Goal: Task Accomplishment & Management: Manage account settings

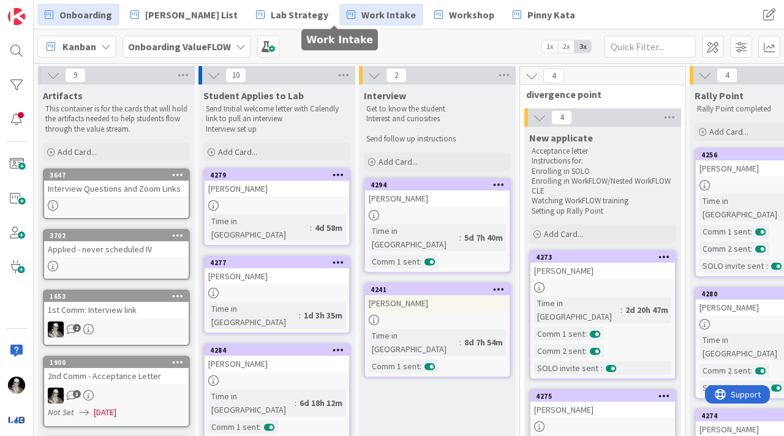
click at [361, 12] on span "Work Intake" at bounding box center [388, 14] width 55 height 15
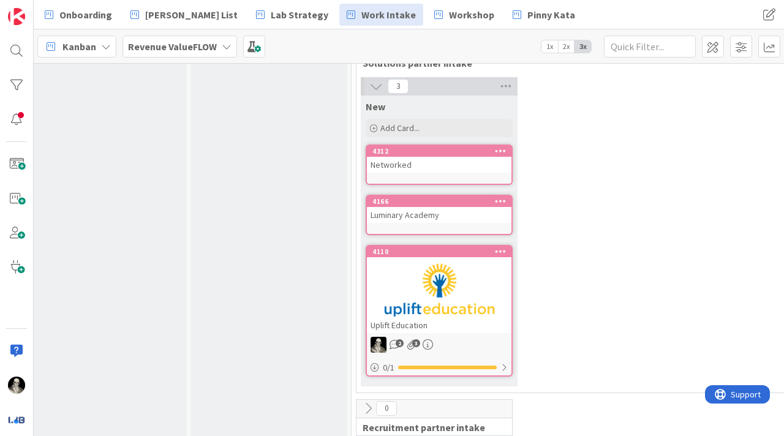
scroll to position [920, 168]
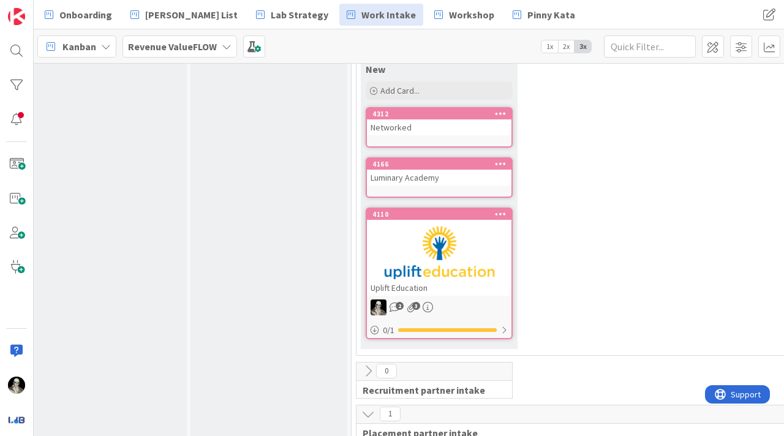
click at [475, 225] on div at bounding box center [439, 252] width 145 height 55
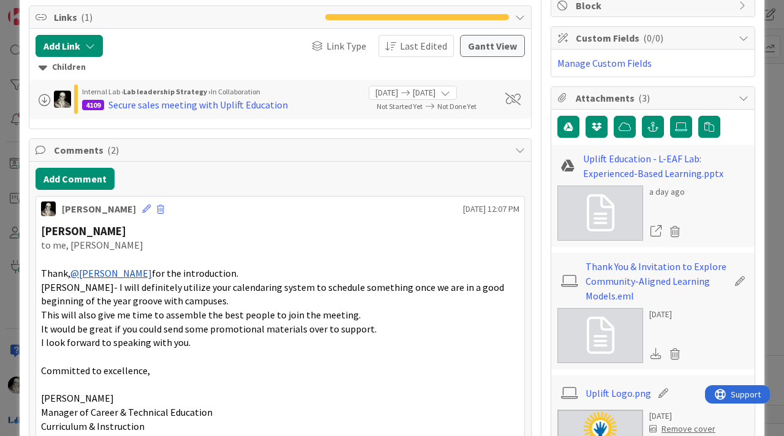
scroll to position [237, 0]
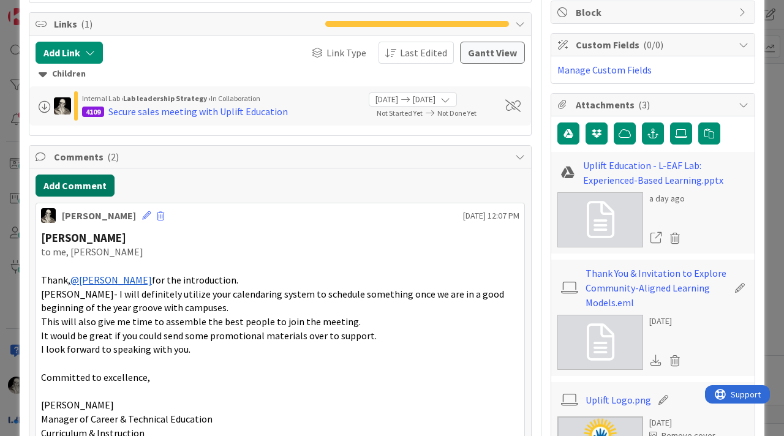
click at [98, 182] on button "Add Comment" at bounding box center [75, 186] width 79 height 22
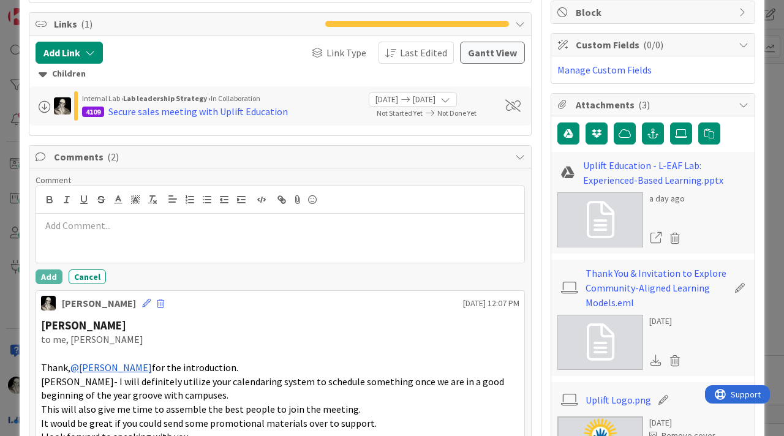
click at [101, 231] on p at bounding box center [280, 226] width 479 height 14
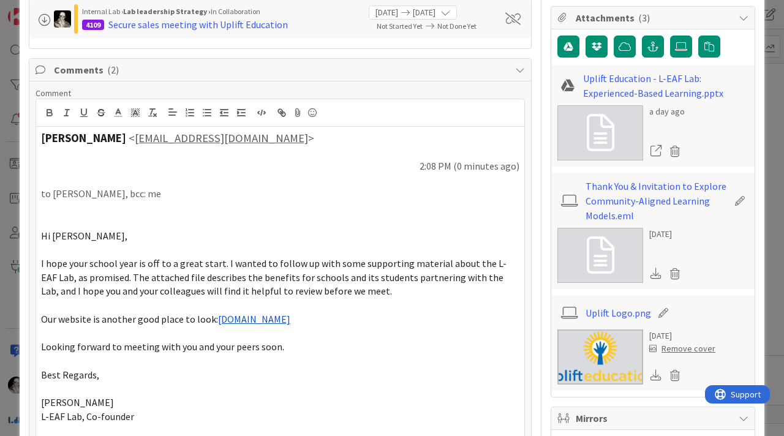
click at [47, 224] on p at bounding box center [280, 222] width 479 height 14
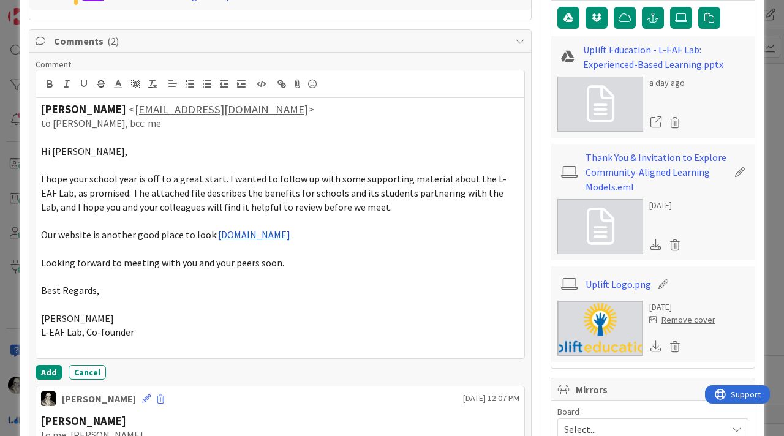
scroll to position [352, 0]
click at [45, 370] on button "Add" at bounding box center [49, 373] width 27 height 15
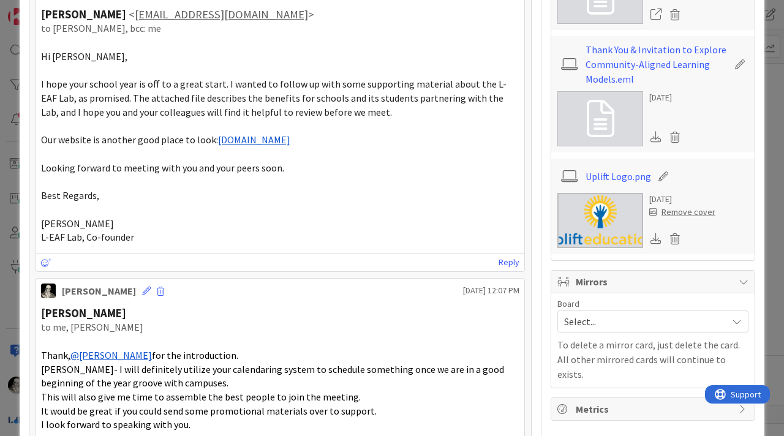
scroll to position [0, 0]
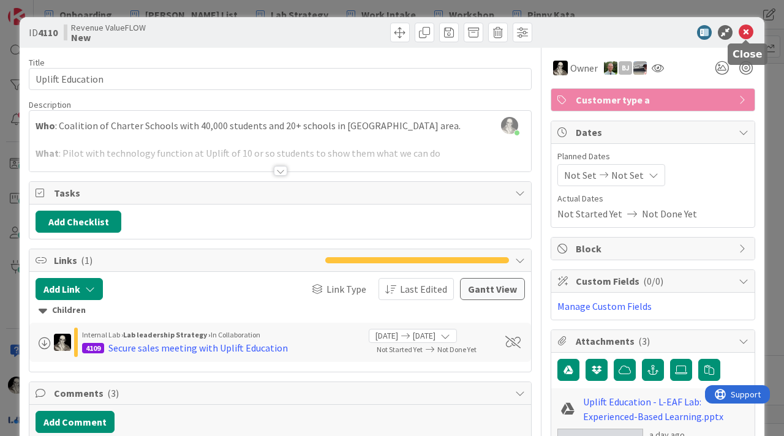
click at [749, 26] on icon at bounding box center [746, 32] width 15 height 15
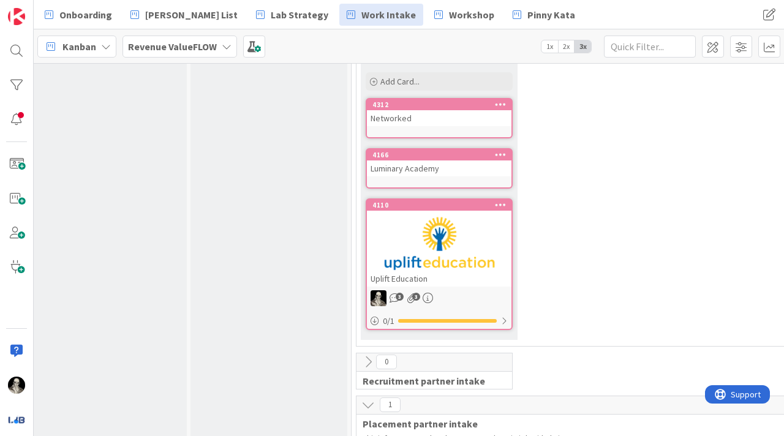
scroll to position [853, 168]
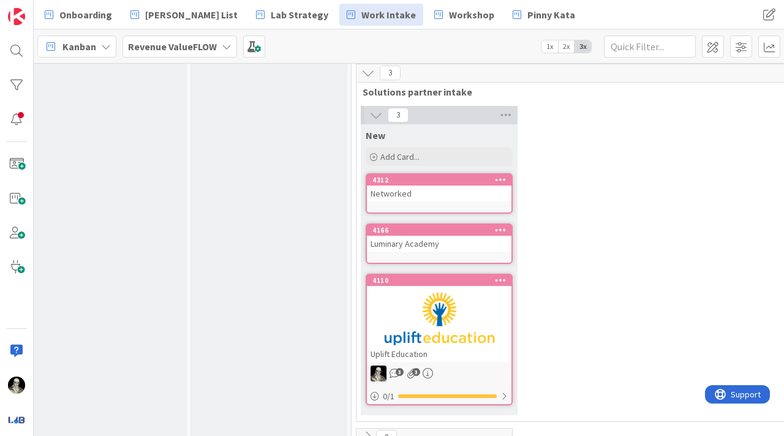
click at [482, 291] on div at bounding box center [439, 318] width 145 height 55
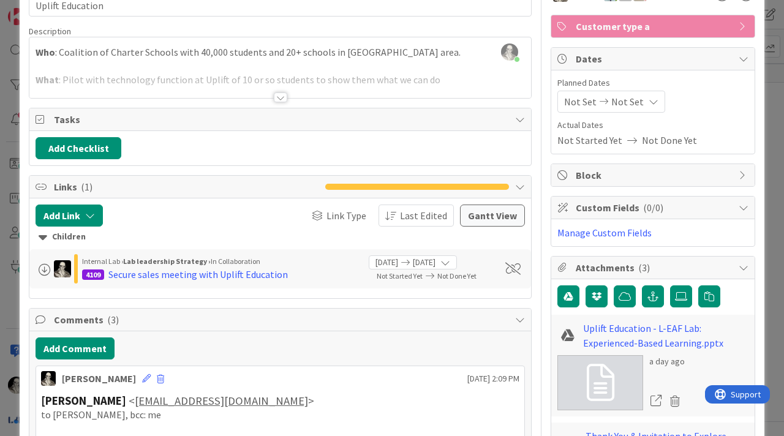
scroll to position [77, 0]
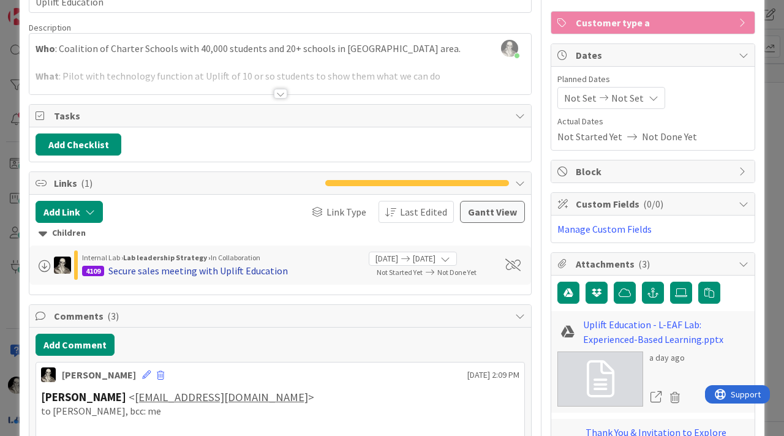
click at [255, 270] on div "Secure sales meeting with Uplift Education" at bounding box center [198, 270] width 180 height 15
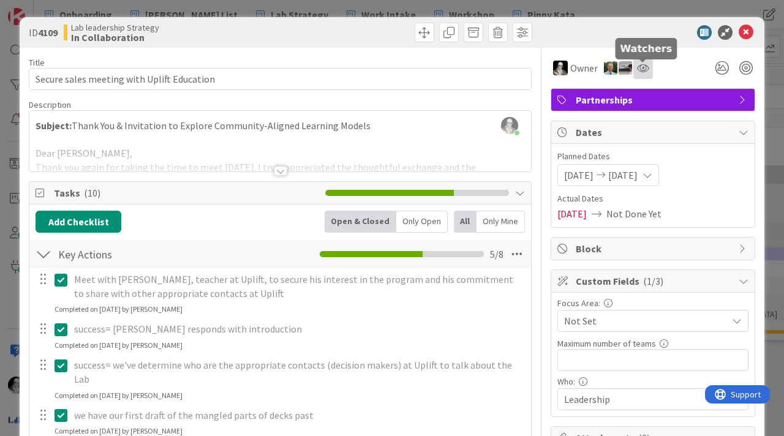
click at [646, 67] on icon at bounding box center [643, 68] width 12 height 10
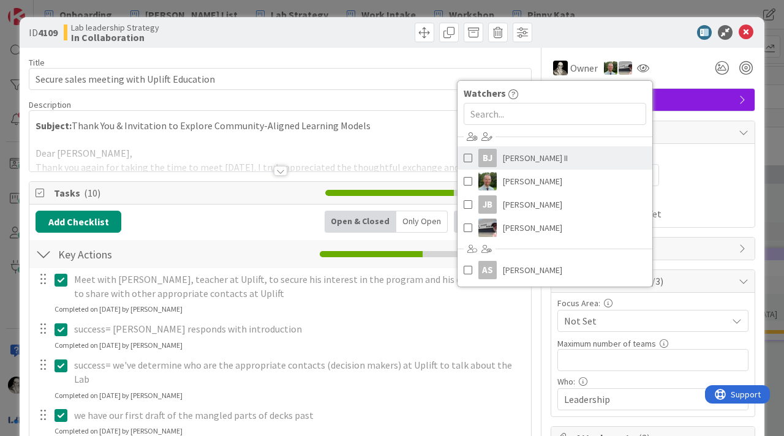
click at [470, 151] on span at bounding box center [468, 158] width 9 height 18
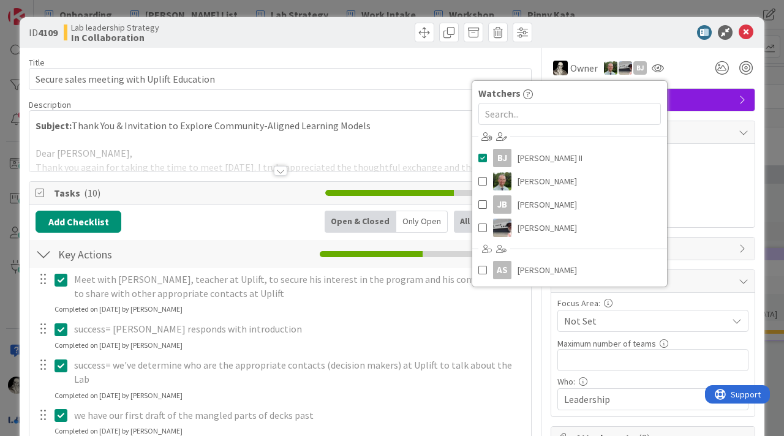
click at [561, 35] on div at bounding box center [647, 32] width 217 height 15
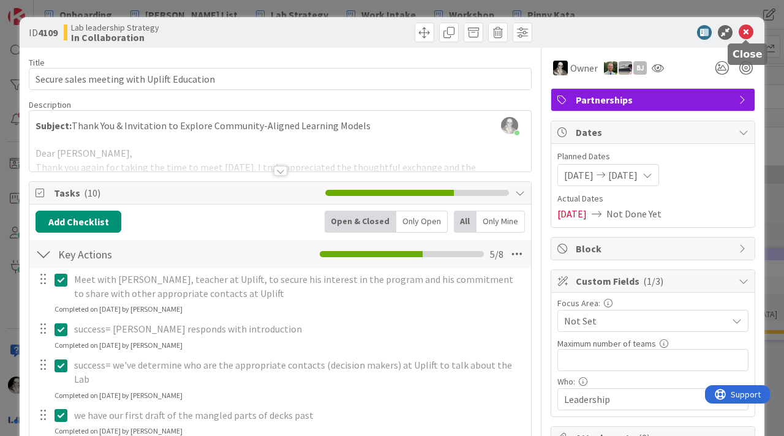
click at [747, 34] on icon at bounding box center [746, 32] width 15 height 15
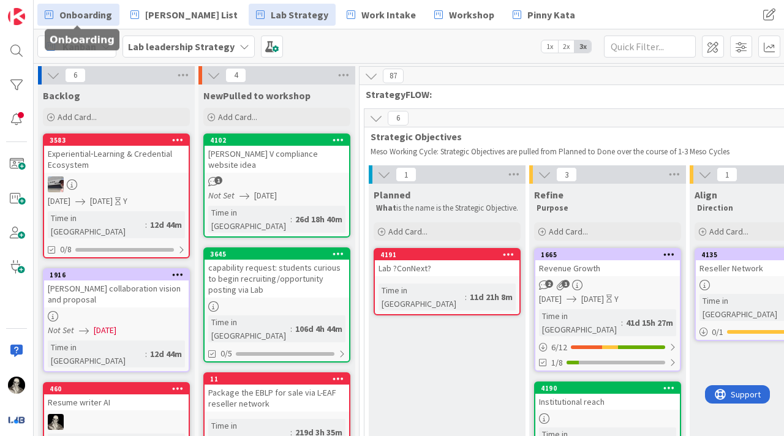
click at [98, 12] on span "Onboarding" at bounding box center [85, 14] width 53 height 15
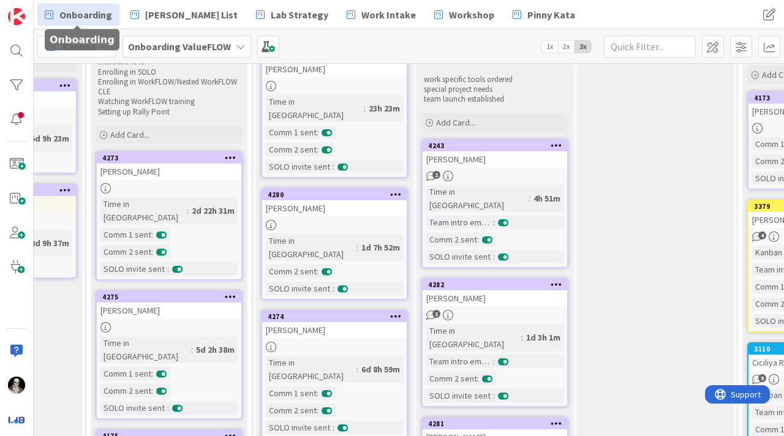
scroll to position [101, 434]
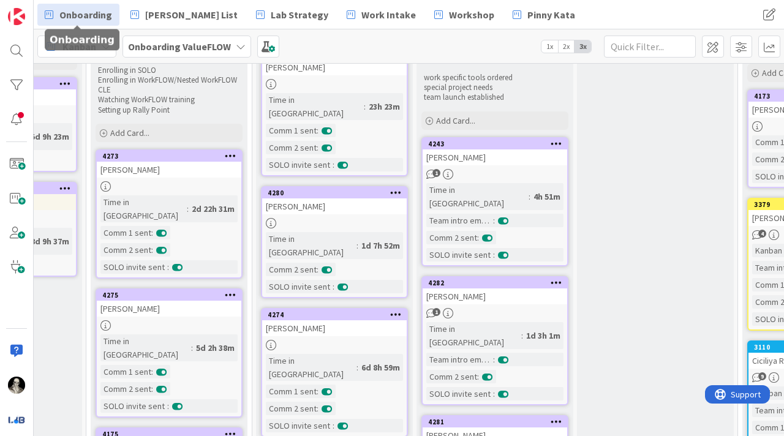
click at [502, 157] on div "[PERSON_NAME]" at bounding box center [495, 157] width 145 height 16
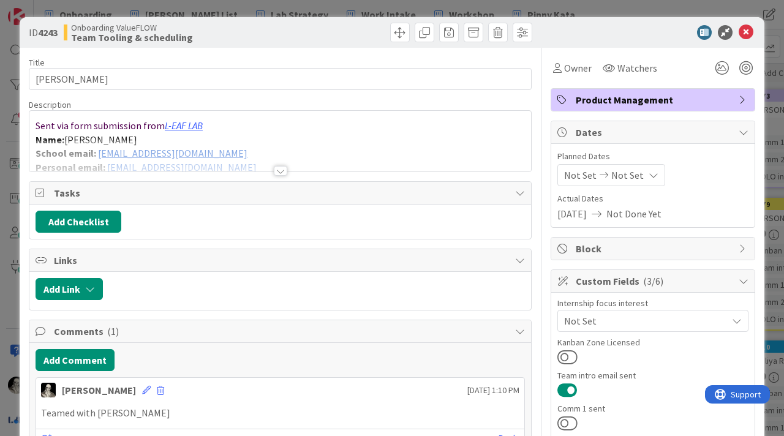
click at [219, 149] on div at bounding box center [280, 155] width 502 height 31
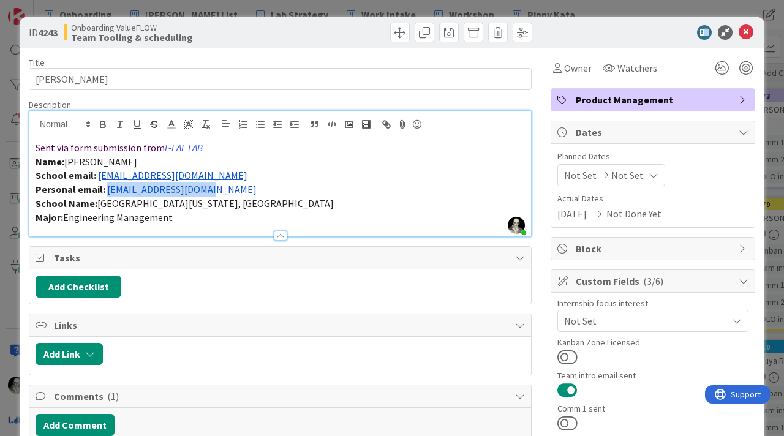
drag, startPoint x: 210, startPoint y: 191, endPoint x: 106, endPoint y: 194, distance: 103.6
click at [105, 193] on p "Personal email: [EMAIL_ADDRESS][DOMAIN_NAME]" at bounding box center [281, 190] width 490 height 14
copy link "[EMAIL_ADDRESS][DOMAIN_NAME]"
click at [747, 31] on icon at bounding box center [746, 32] width 15 height 15
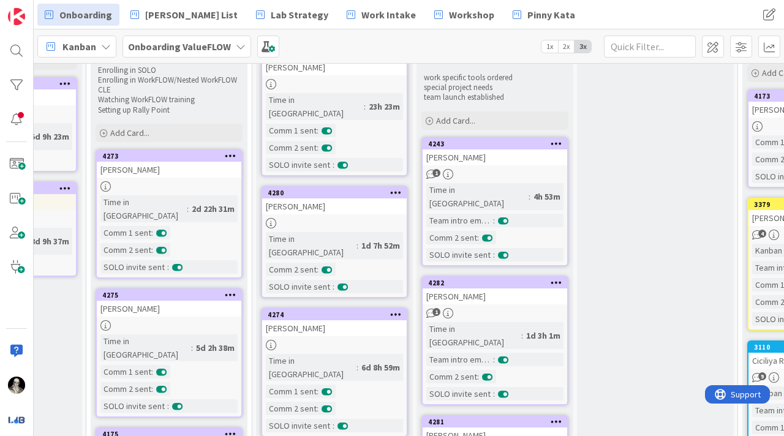
click at [524, 289] on div "[PERSON_NAME]" at bounding box center [495, 297] width 145 height 16
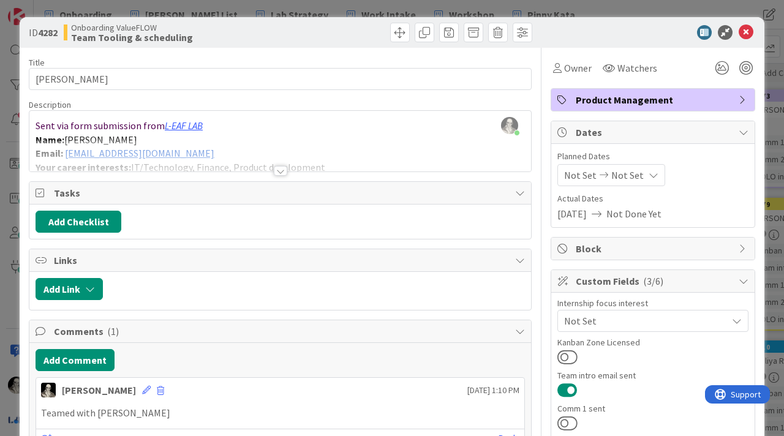
click at [238, 149] on div at bounding box center [280, 155] width 502 height 31
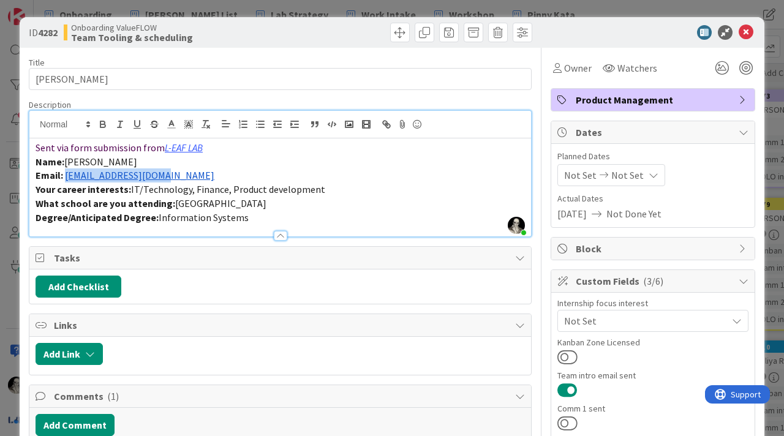
drag, startPoint x: 182, startPoint y: 176, endPoint x: 67, endPoint y: 178, distance: 115.2
click at [67, 178] on p "Email: [EMAIL_ADDRESS][DOMAIN_NAME]" at bounding box center [281, 175] width 490 height 14
copy link "[EMAIL_ADDRESS][DOMAIN_NAME]"
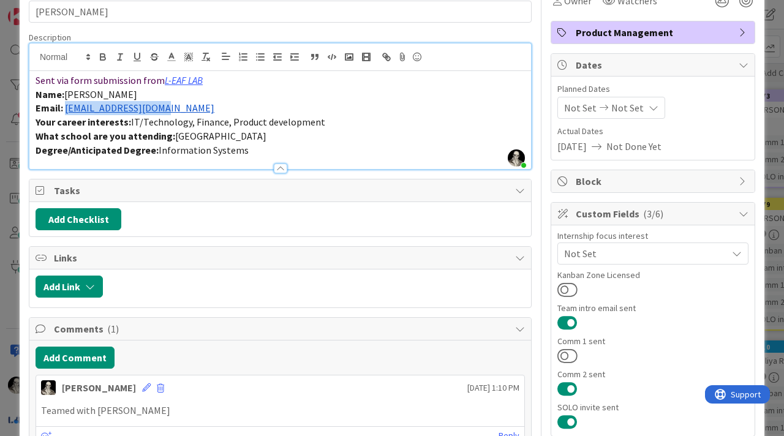
scroll to position [76, 0]
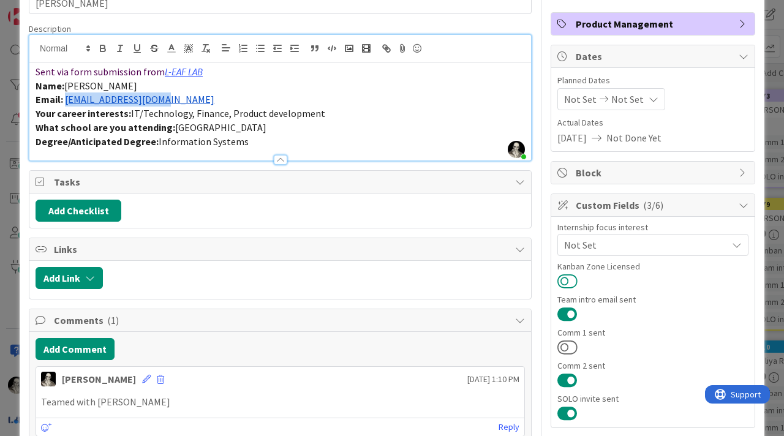
click at [568, 278] on button at bounding box center [568, 281] width 20 height 16
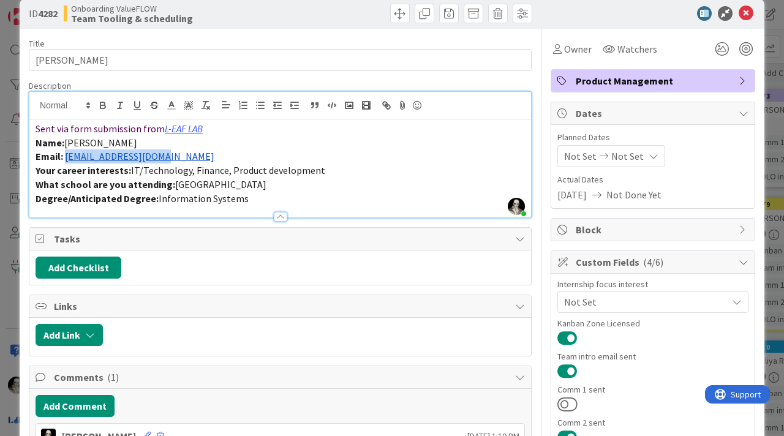
scroll to position [0, 0]
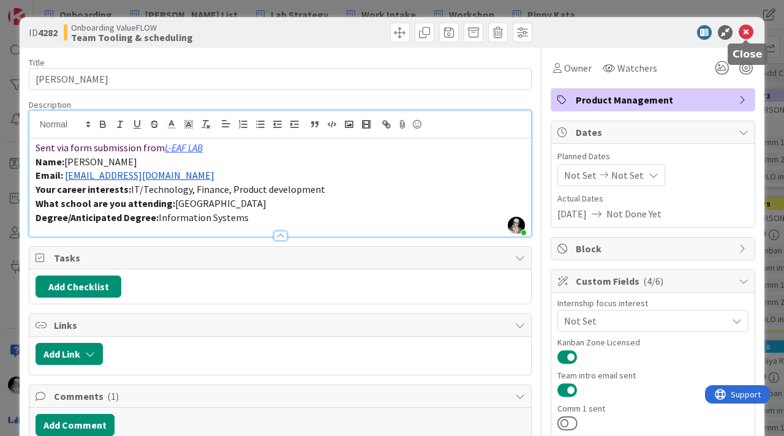
click at [744, 28] on icon at bounding box center [746, 32] width 15 height 15
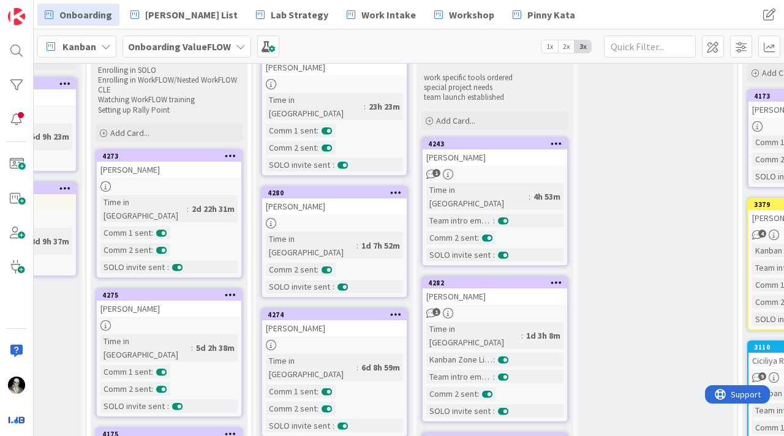
click at [501, 159] on div "[PERSON_NAME]" at bounding box center [495, 157] width 145 height 16
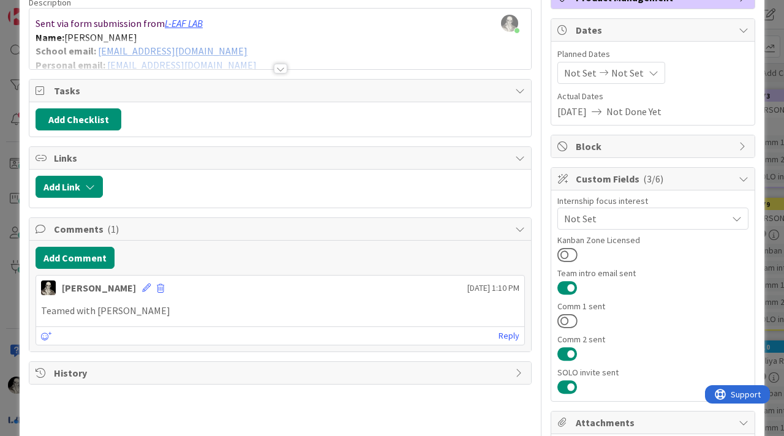
scroll to position [103, 0]
click at [571, 249] on button at bounding box center [568, 254] width 20 height 16
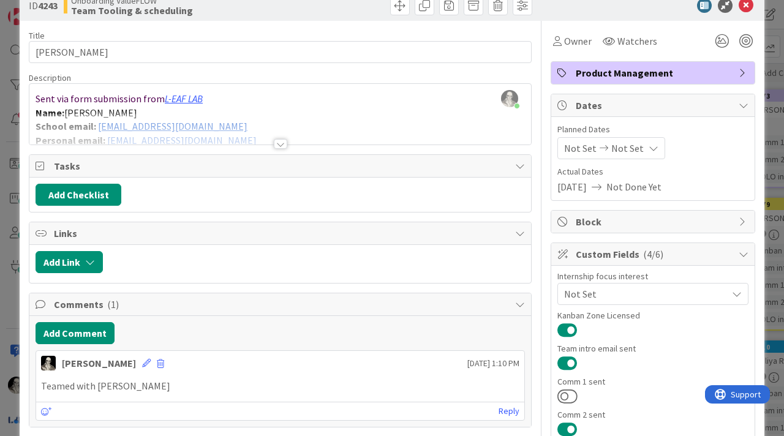
scroll to position [0, 0]
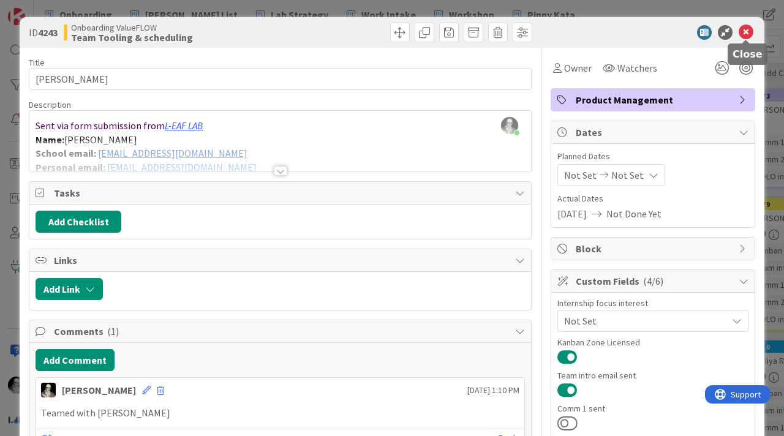
click at [746, 29] on icon at bounding box center [746, 32] width 15 height 15
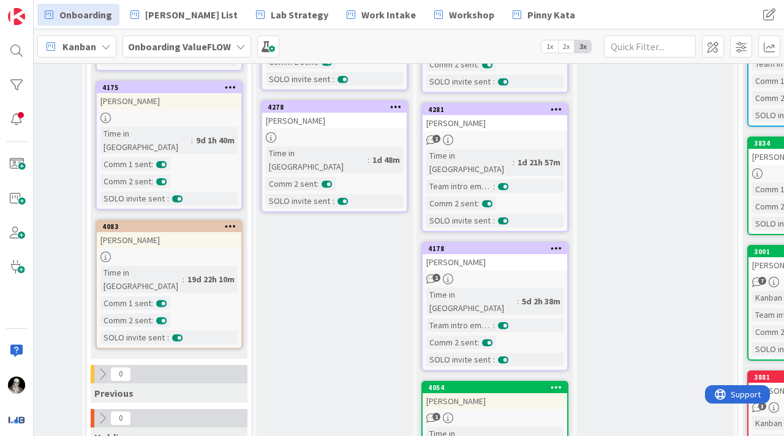
scroll to position [444, 434]
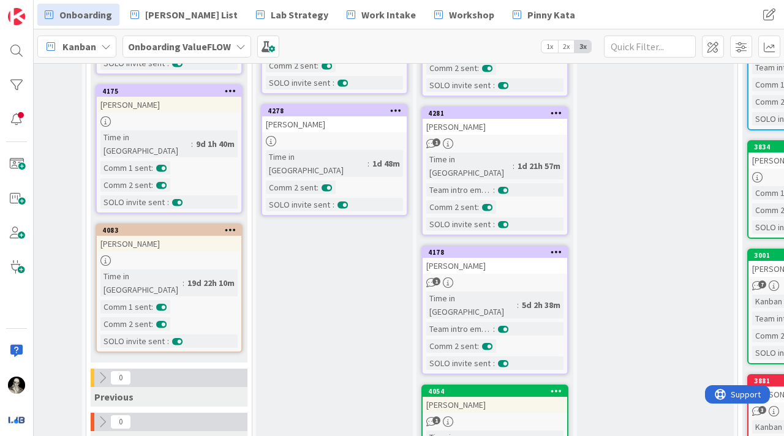
click at [521, 108] on link "4281 [PERSON_NAME] 1 Time in [GEOGRAPHIC_DATA] : 1d 21h 57m Team intro email se…" at bounding box center [495, 171] width 147 height 129
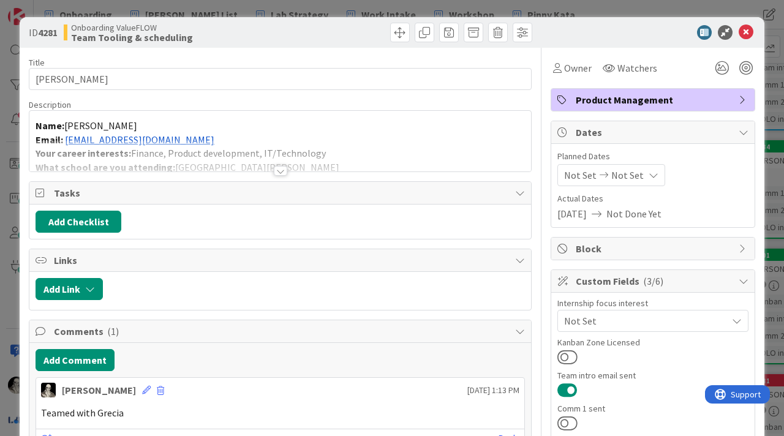
click at [253, 127] on p "Name: [PERSON_NAME]" at bounding box center [281, 126] width 490 height 14
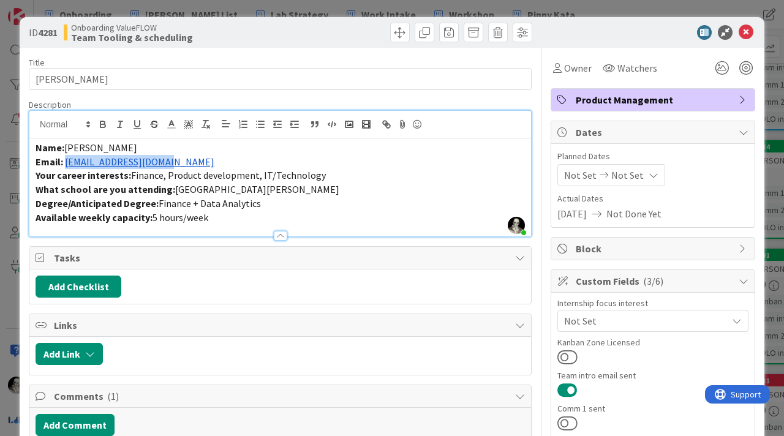
drag, startPoint x: 183, startPoint y: 166, endPoint x: 66, endPoint y: 161, distance: 117.8
click at [66, 161] on p "Email: [EMAIL_ADDRESS][DOMAIN_NAME]" at bounding box center [281, 162] width 490 height 14
copy link "[EMAIL_ADDRESS][DOMAIN_NAME]"
click at [570, 353] on button at bounding box center [568, 357] width 20 height 16
click at [746, 28] on icon at bounding box center [746, 32] width 15 height 15
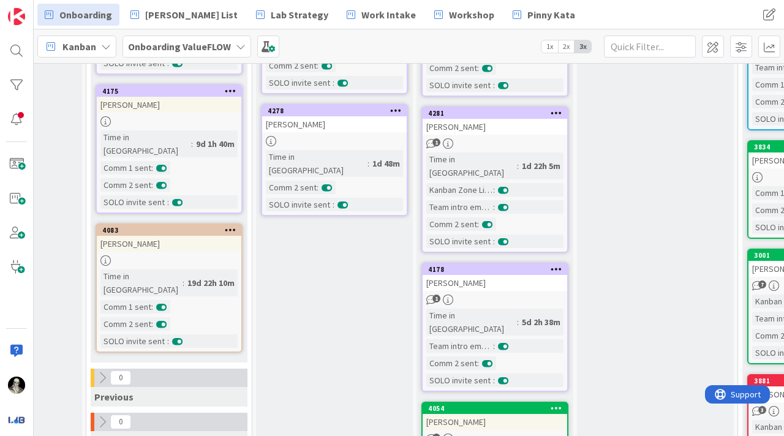
click at [522, 275] on div "[PERSON_NAME]" at bounding box center [495, 283] width 145 height 16
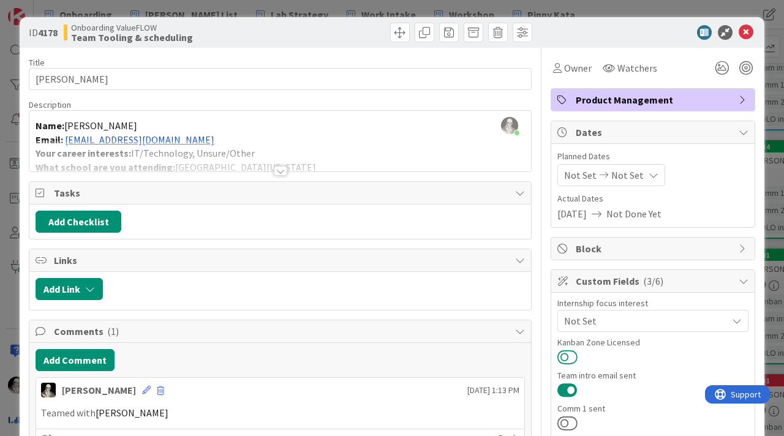
click at [567, 354] on button at bounding box center [568, 357] width 20 height 16
click at [239, 130] on div "[PERSON_NAME] just joined Name: [PERSON_NAME] Email: [EMAIL_ADDRESS][DOMAIN_NAM…" at bounding box center [280, 141] width 502 height 61
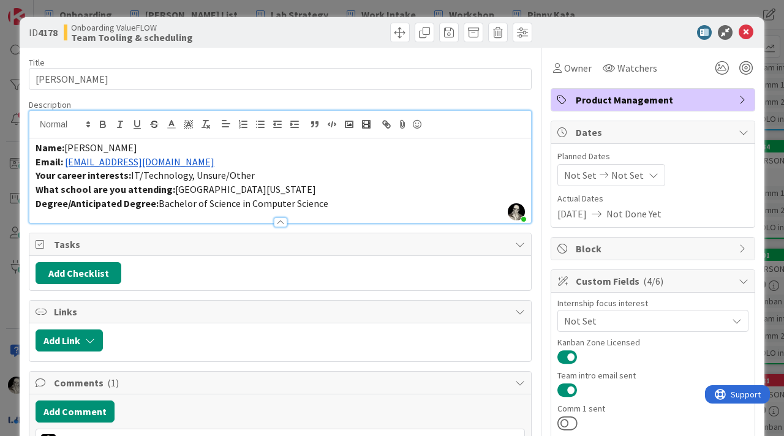
drag, startPoint x: 212, startPoint y: 164, endPoint x: 67, endPoint y: 164, distance: 145.2
click at [67, 164] on p "Email: [EMAIL_ADDRESS][DOMAIN_NAME]" at bounding box center [281, 162] width 490 height 14
copy link "[EMAIL_ADDRESS][DOMAIN_NAME]"
click at [747, 28] on icon at bounding box center [746, 32] width 15 height 15
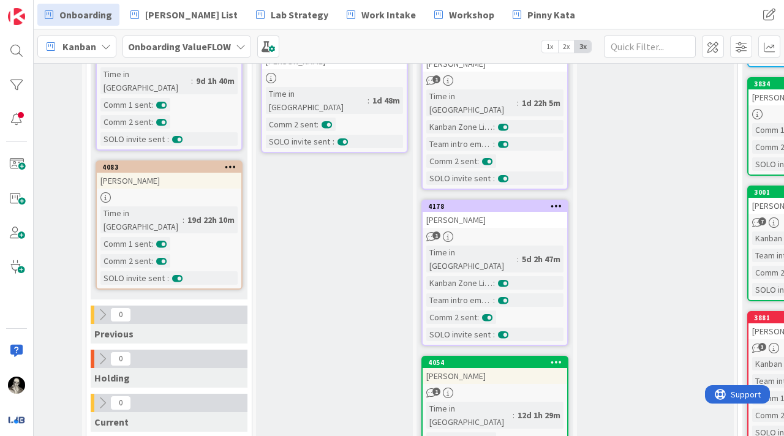
scroll to position [0, 434]
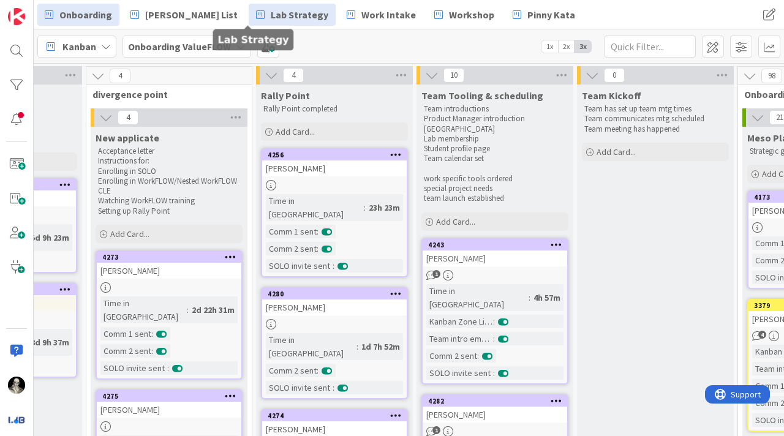
click at [271, 10] on span "Lab Strategy" at bounding box center [300, 14] width 58 height 15
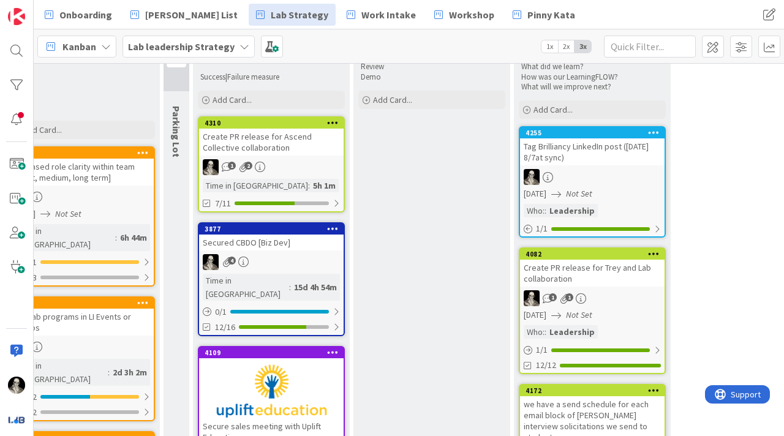
scroll to position [423, 1909]
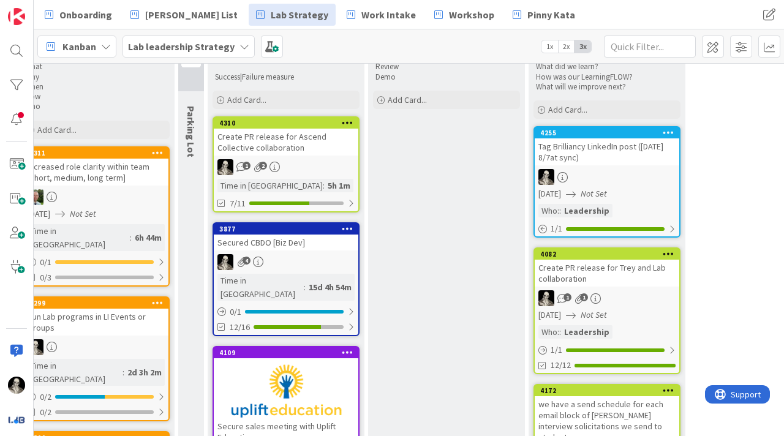
click at [331, 161] on div "1 2" at bounding box center [286, 167] width 145 height 16
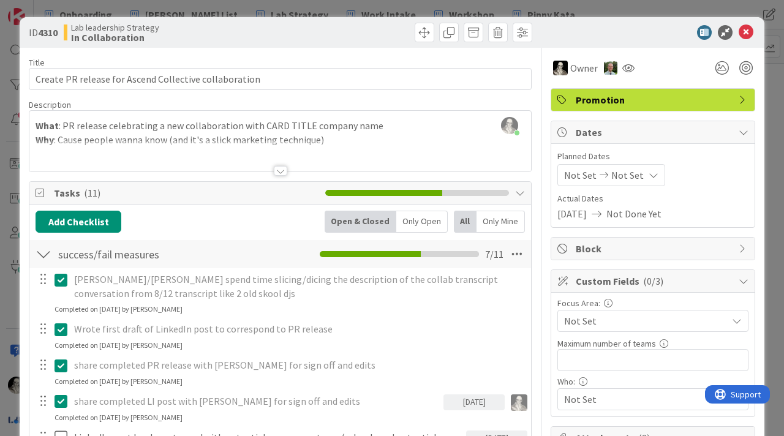
click at [282, 168] on div at bounding box center [280, 171] width 13 height 10
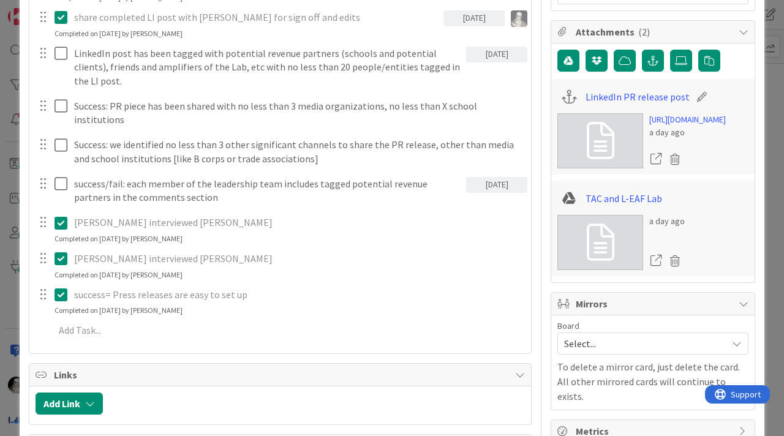
scroll to position [398, 0]
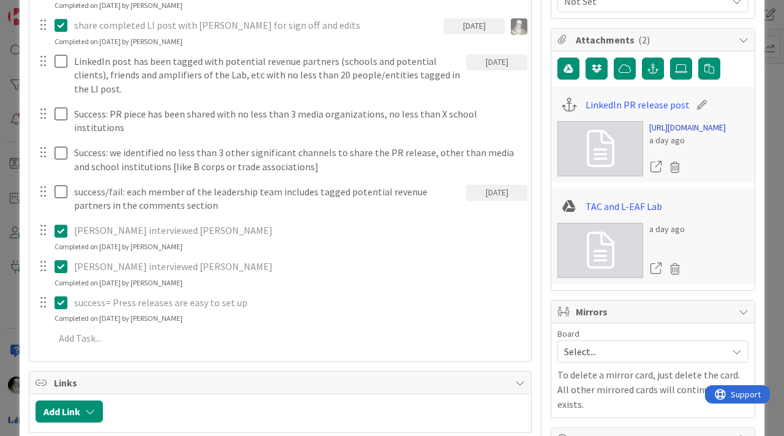
click at [678, 134] on link "[URL][DOMAIN_NAME]" at bounding box center [687, 127] width 77 height 13
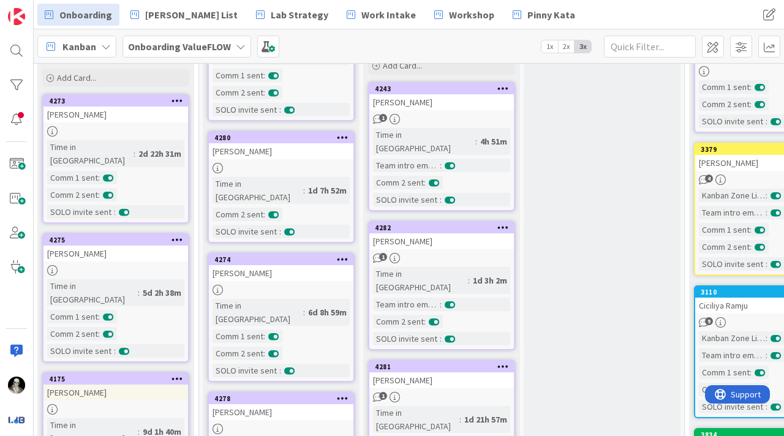
scroll to position [157, 487]
click at [237, 43] on icon at bounding box center [241, 47] width 10 height 10
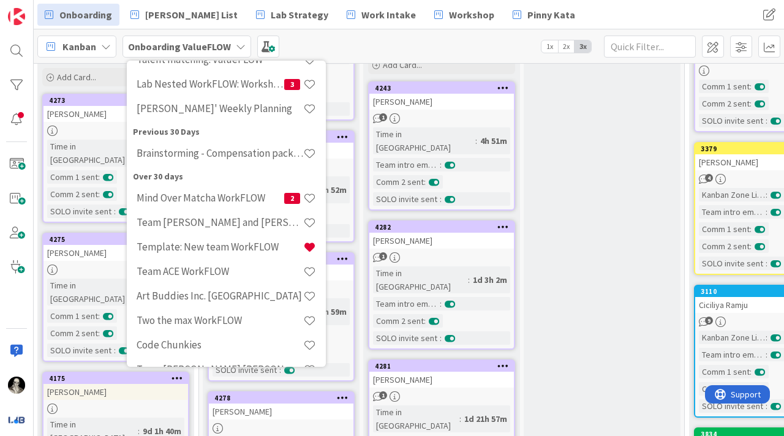
scroll to position [262, 0]
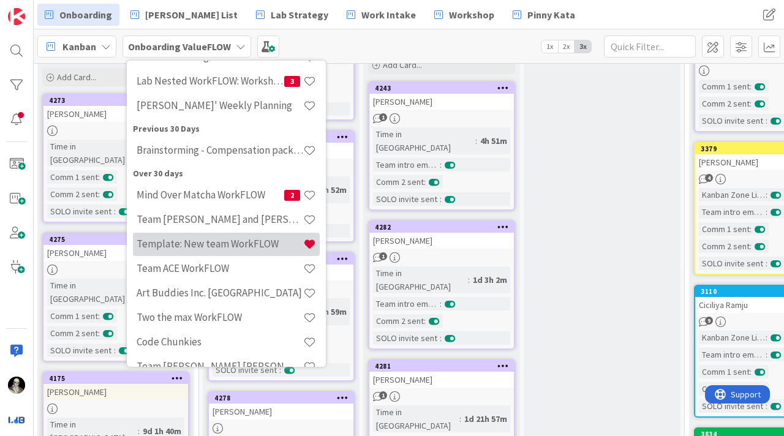
click at [207, 241] on h4 "Template: New team WorkFLOW" at bounding box center [220, 244] width 167 height 12
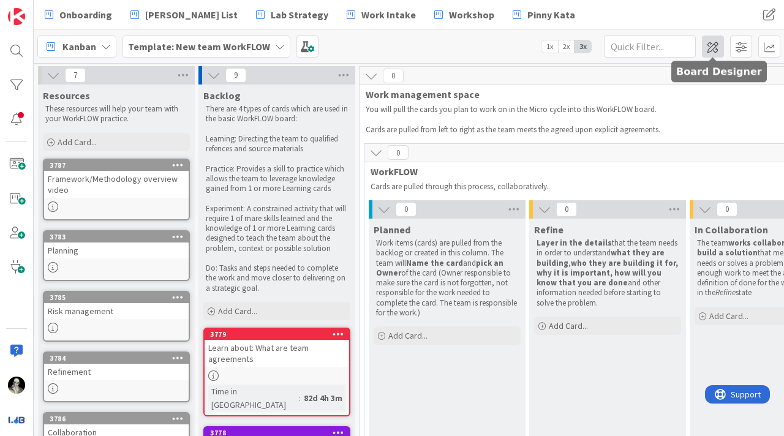
click at [710, 47] on span at bounding box center [713, 47] width 22 height 22
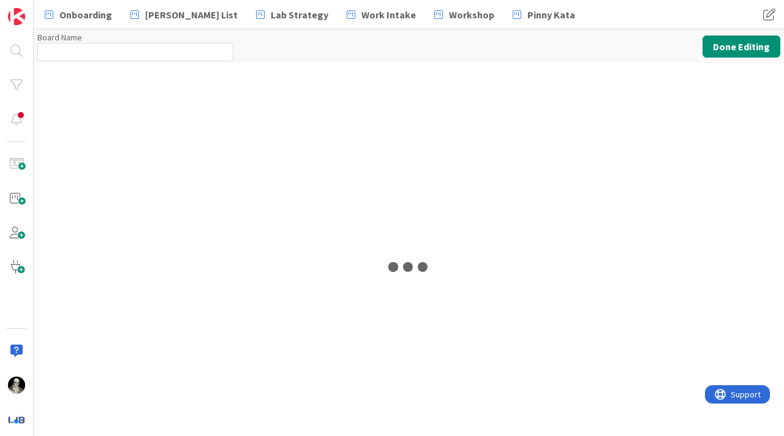
type input "Template: New team WorkFLOW"
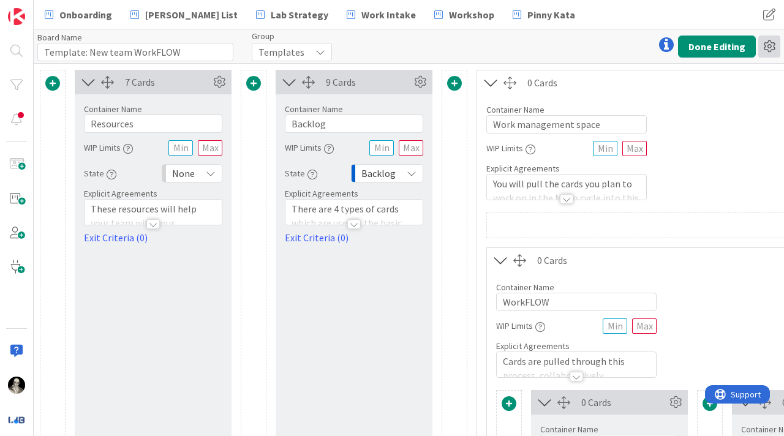
click at [769, 47] on icon at bounding box center [770, 47] width 22 height 22
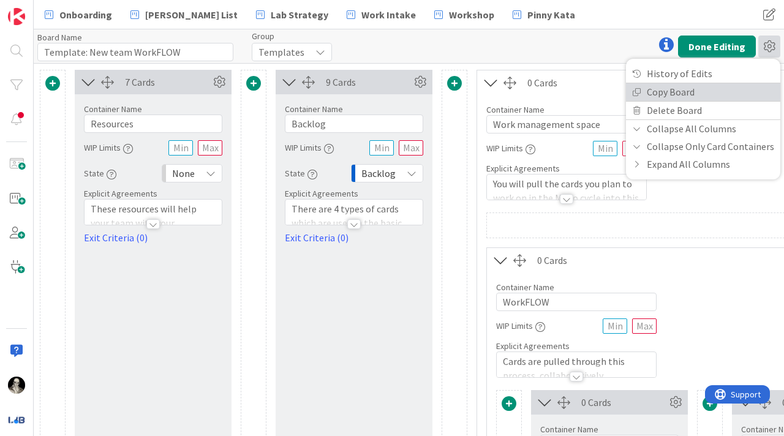
click at [701, 89] on link "Copy Board" at bounding box center [703, 92] width 154 height 18
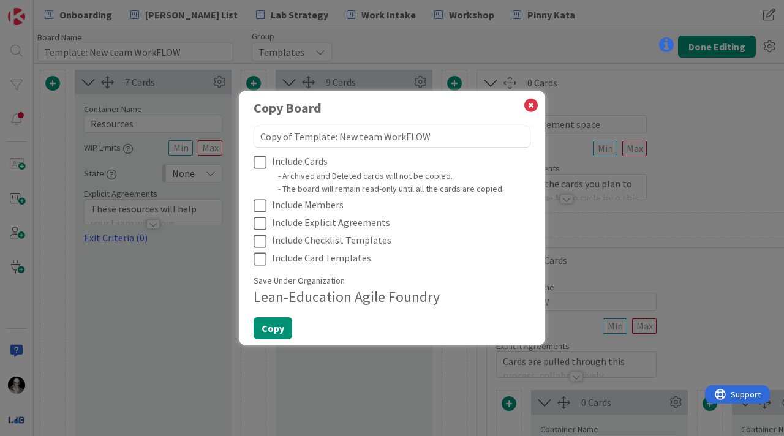
click at [259, 159] on icon at bounding box center [263, 162] width 18 height 15
click at [258, 202] on icon at bounding box center [263, 206] width 18 height 15
click at [257, 223] on icon at bounding box center [263, 223] width 18 height 15
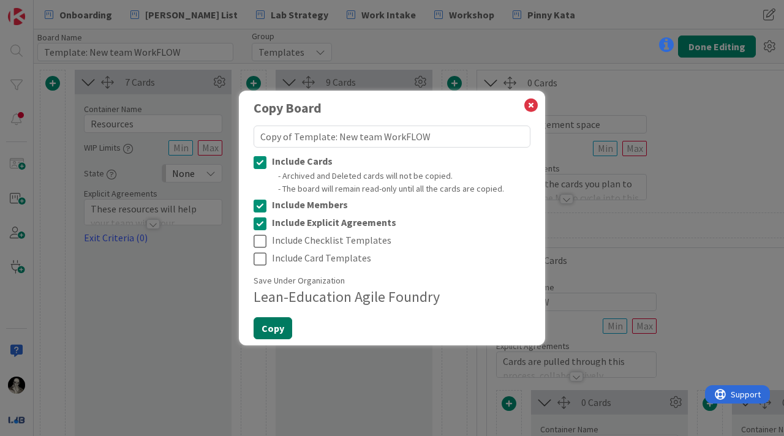
click at [272, 327] on button "Copy" at bounding box center [273, 328] width 39 height 22
type textarea "x"
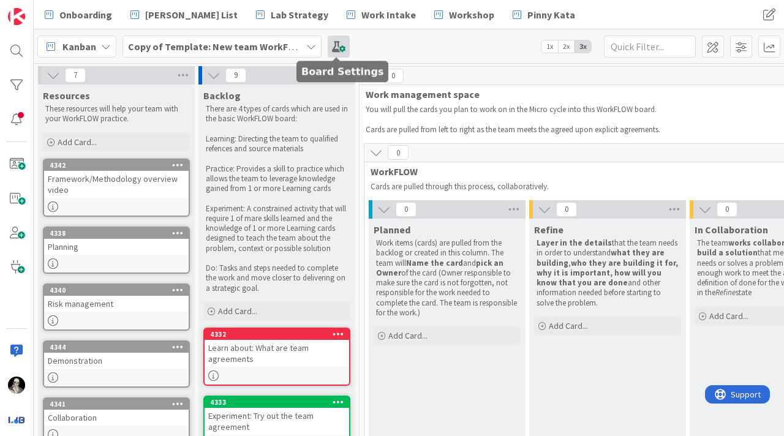
click at [338, 43] on span at bounding box center [339, 47] width 22 height 22
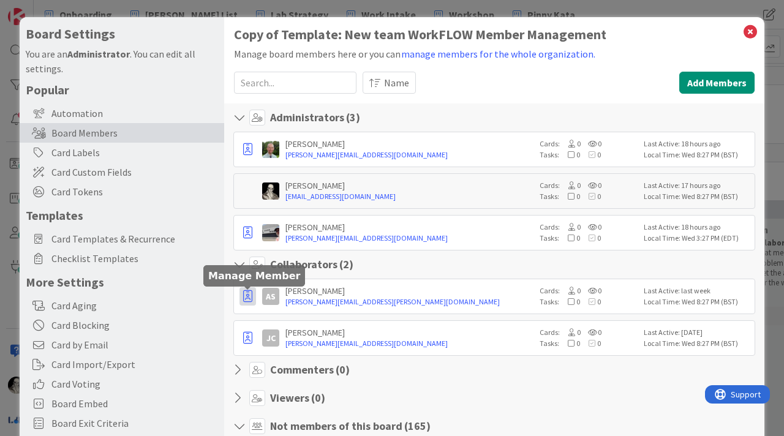
click at [246, 292] on icon "button" at bounding box center [247, 296] width 9 height 12
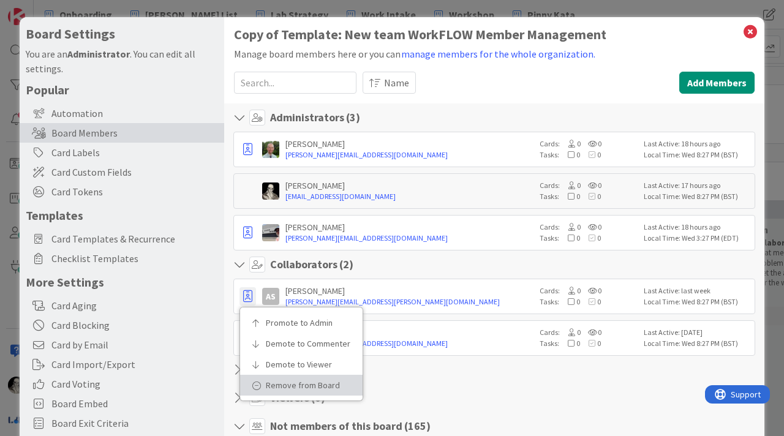
click at [278, 381] on p "Remove from Board" at bounding box center [306, 385] width 80 height 9
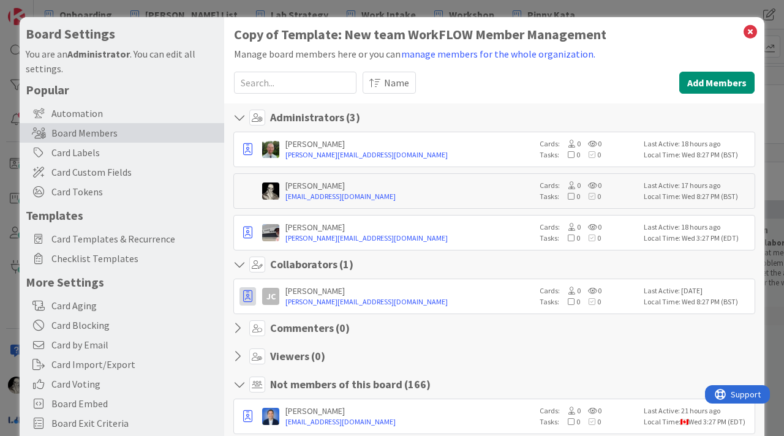
click at [246, 159] on button "button" at bounding box center [248, 149] width 17 height 18
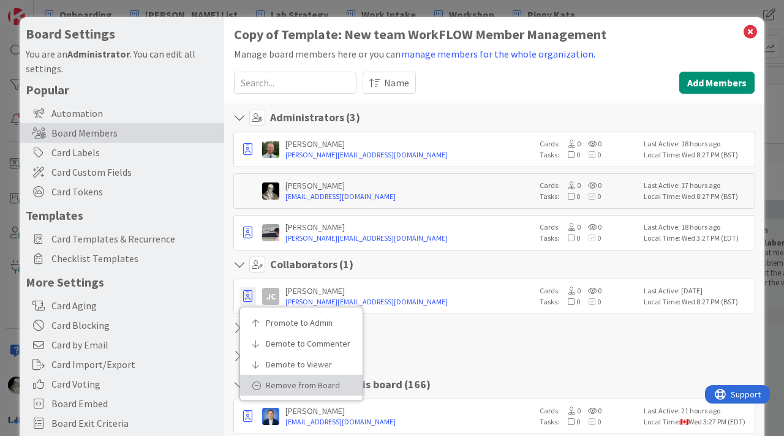
click at [284, 387] on p "Remove from Board" at bounding box center [306, 385] width 80 height 9
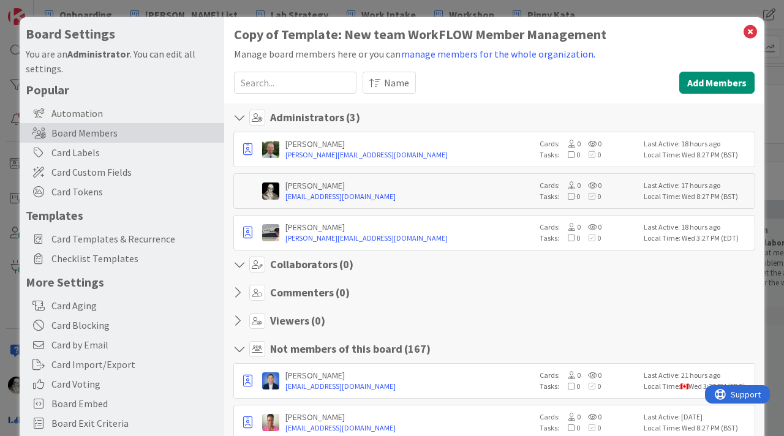
click at [258, 263] on icon at bounding box center [257, 265] width 16 height 16
click at [714, 80] on button "Add Members" at bounding box center [716, 83] width 75 height 22
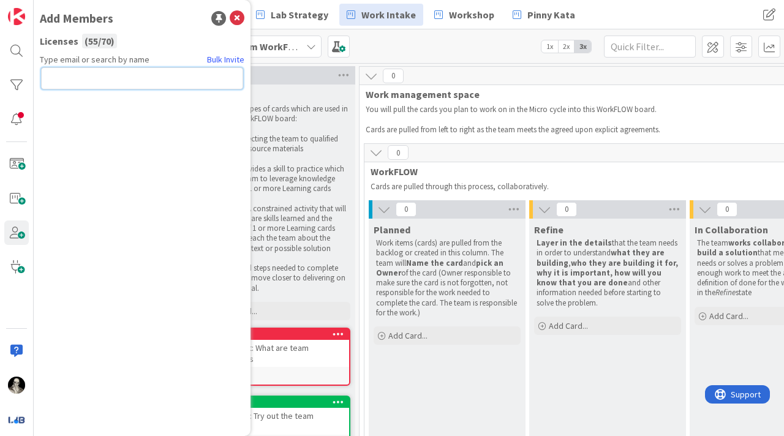
paste input "[EMAIL_ADDRESS][DOMAIN_NAME]"
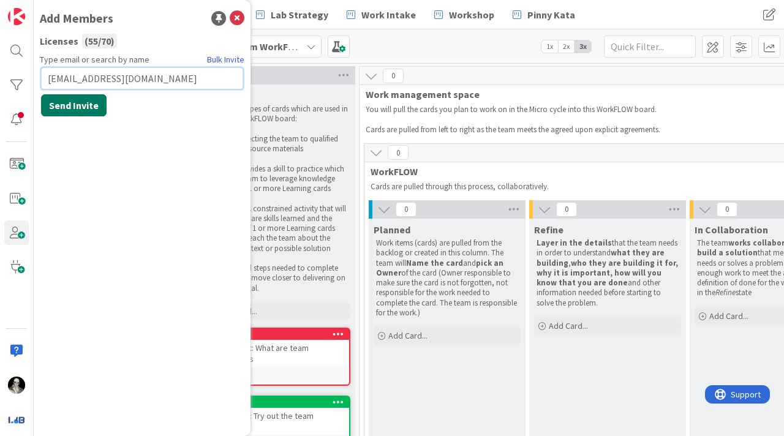
type input "[EMAIL_ADDRESS][DOMAIN_NAME]"
click at [85, 99] on button "Send Invite" at bounding box center [74, 105] width 66 height 22
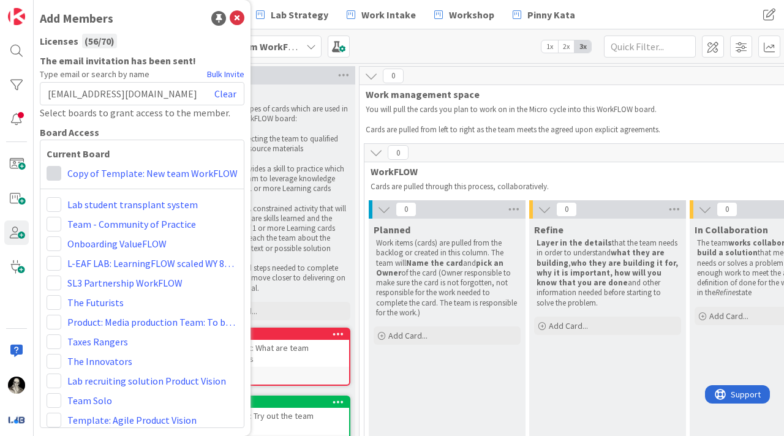
click at [56, 168] on span at bounding box center [54, 173] width 15 height 15
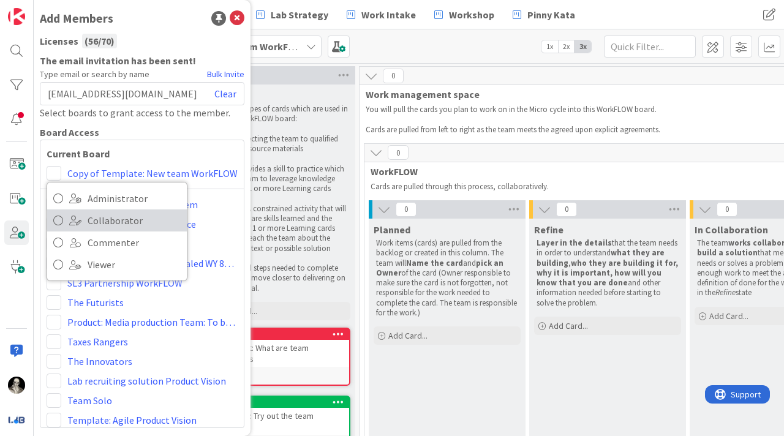
click at [55, 218] on icon at bounding box center [58, 220] width 10 height 18
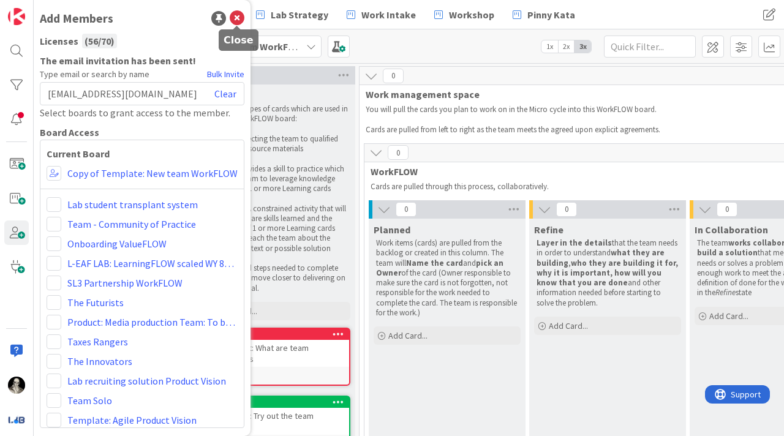
click at [236, 18] on icon at bounding box center [237, 18] width 15 height 15
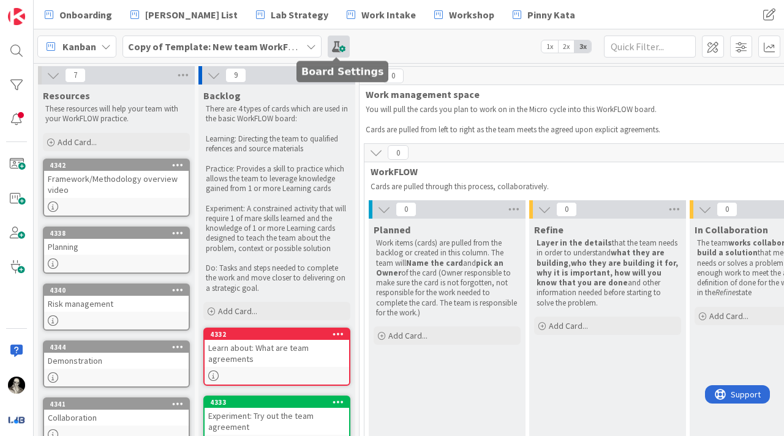
click at [336, 42] on span at bounding box center [339, 47] width 22 height 22
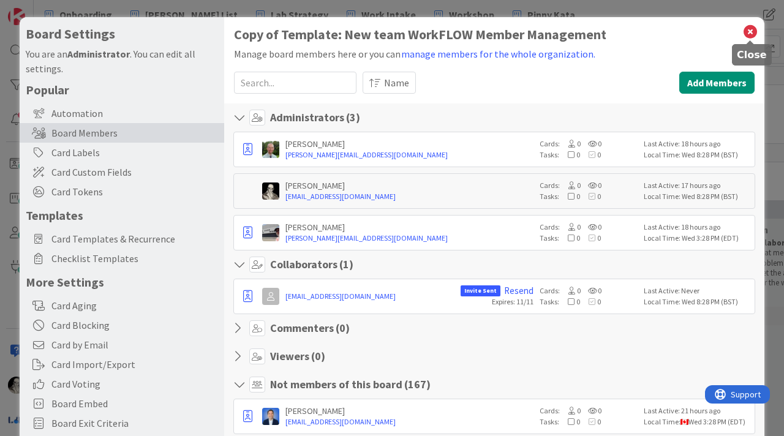
click at [751, 29] on icon at bounding box center [751, 31] width 16 height 17
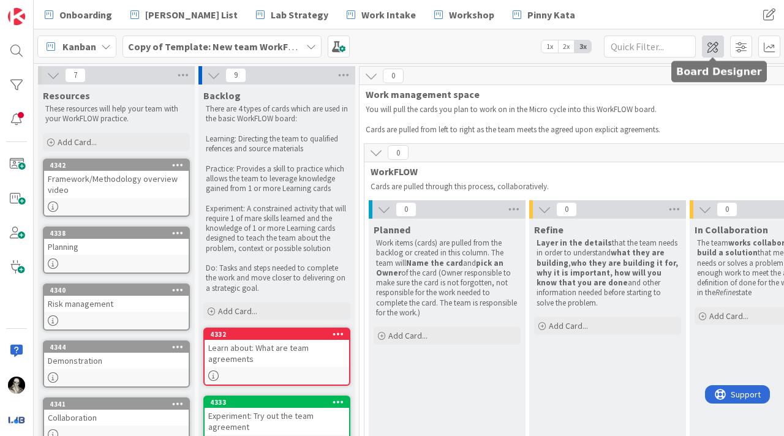
click at [713, 44] on span at bounding box center [713, 47] width 22 height 22
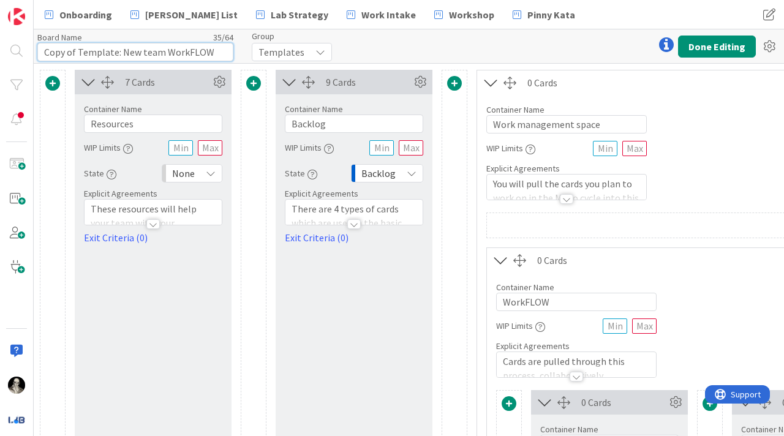
click at [115, 53] on input "Copy of Template: New team WorkFLOW" at bounding box center [135, 52] width 196 height 18
drag, startPoint x: 140, startPoint y: 51, endPoint x: 140, endPoint y: 5, distance: 46.0
click at [140, 50] on input "Copy of Template: New team WorkFLOW" at bounding box center [135, 52] width 196 height 18
click at [153, 56] on input "Team team WorkFLOW" at bounding box center [135, 52] width 196 height 18
type input "Team Rutuja and Osi"
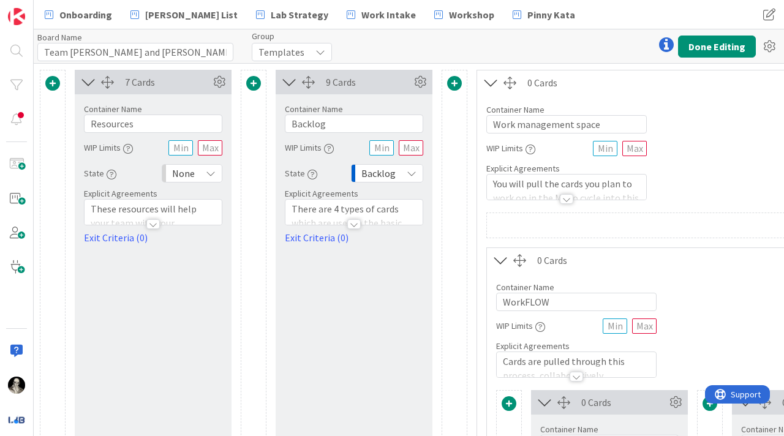
click at [319, 50] on icon at bounding box center [321, 52] width 10 height 10
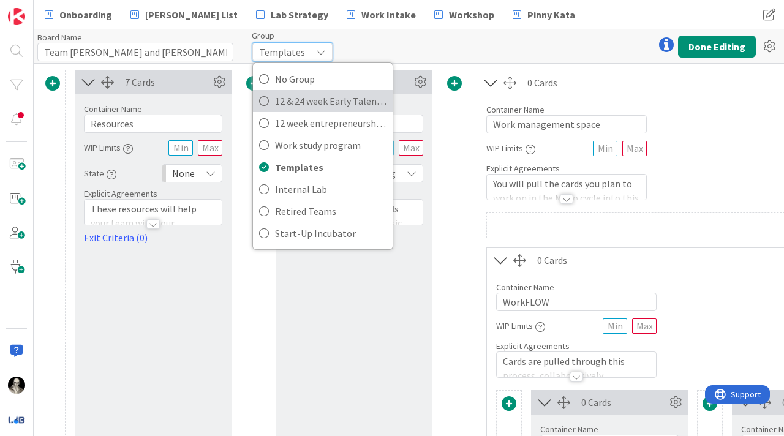
click at [314, 96] on span "12 & 24 week Early Talent incu." at bounding box center [331, 101] width 112 height 18
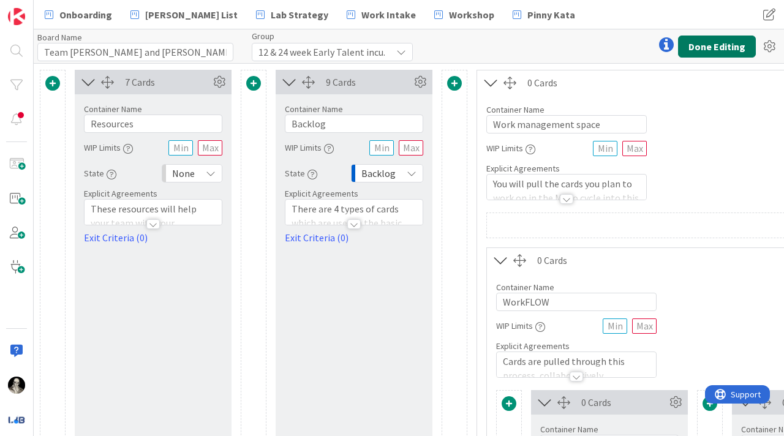
click at [714, 41] on button "Done Editing" at bounding box center [717, 47] width 78 height 22
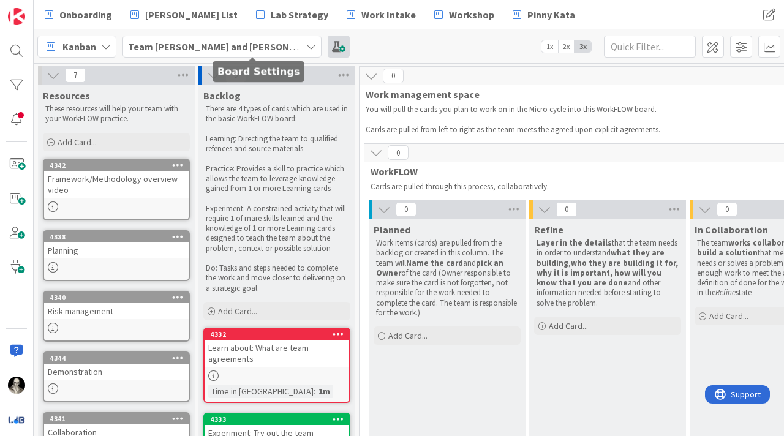
click at [328, 44] on span at bounding box center [339, 47] width 22 height 22
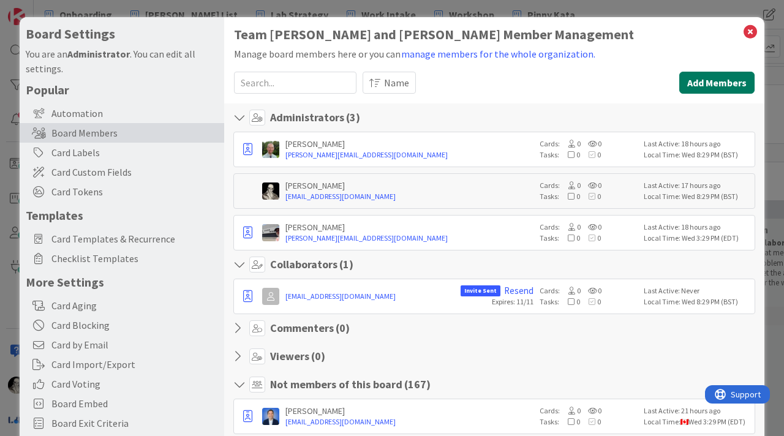
click at [706, 78] on button "Add Members" at bounding box center [716, 83] width 75 height 22
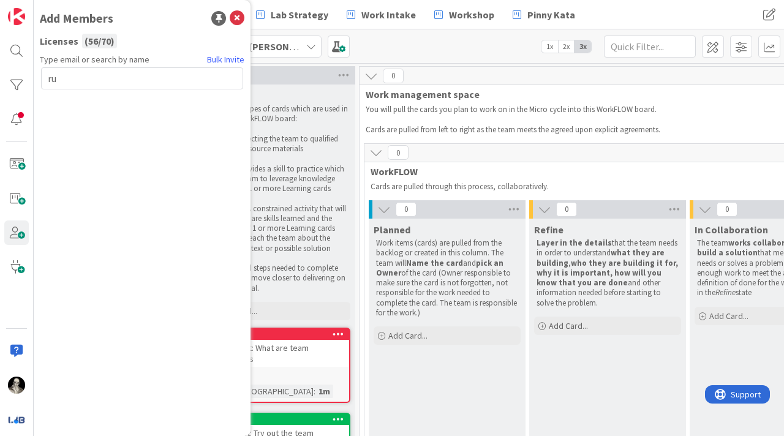
type input "r"
type input "[EMAIL_ADDRESS][DOMAIN_NAME]"
click at [78, 97] on button "Send Invite" at bounding box center [74, 105] width 66 height 22
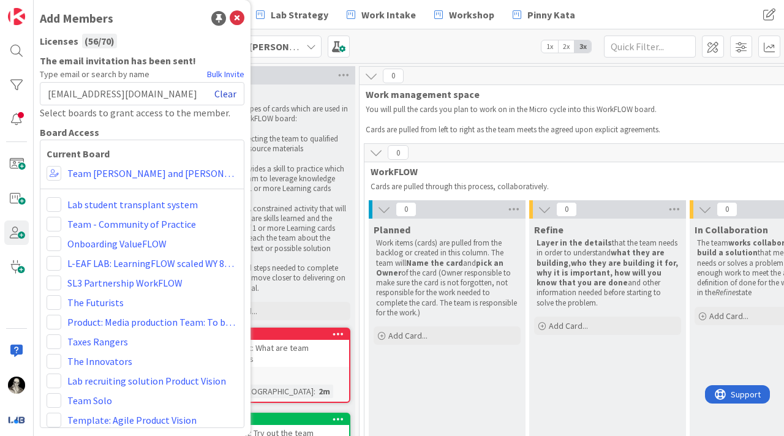
click at [225, 93] on link "Clear" at bounding box center [225, 93] width 22 height 15
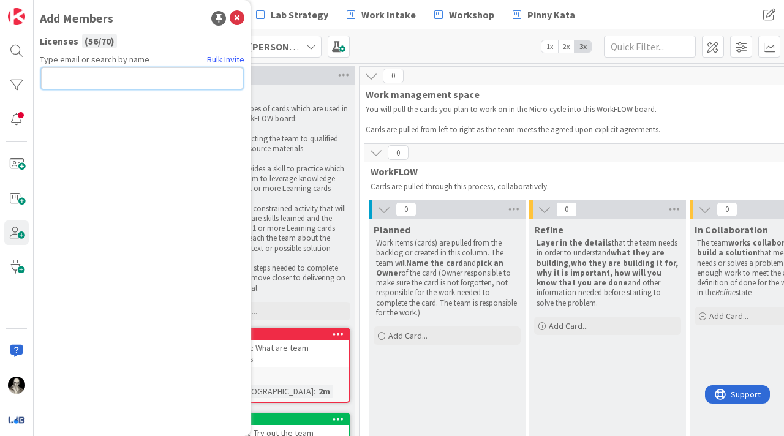
paste input "[EMAIL_ADDRESS][DOMAIN_NAME]"
type input "[EMAIL_ADDRESS][DOMAIN_NAME]"
click at [80, 102] on button "Send Invite" at bounding box center [74, 105] width 66 height 22
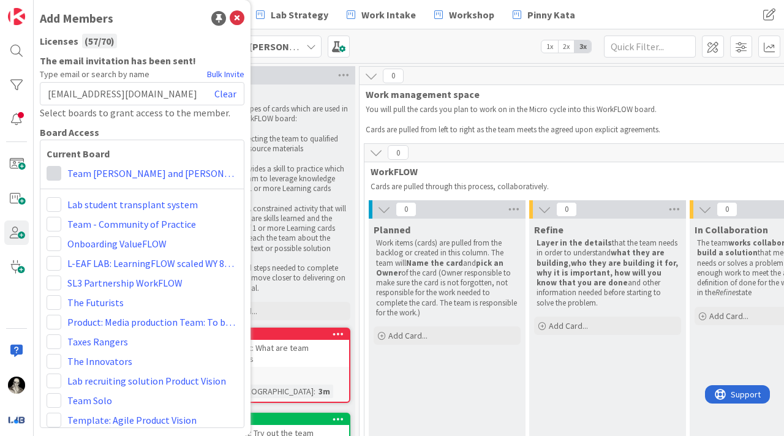
click at [54, 171] on span at bounding box center [54, 173] width 15 height 15
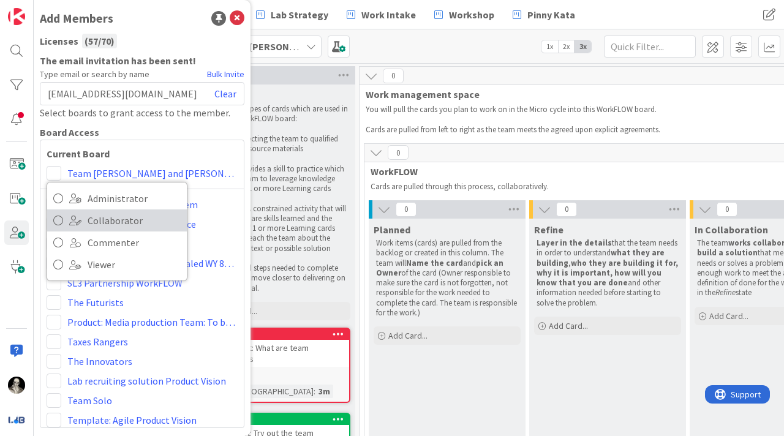
click at [61, 216] on icon at bounding box center [58, 220] width 10 height 18
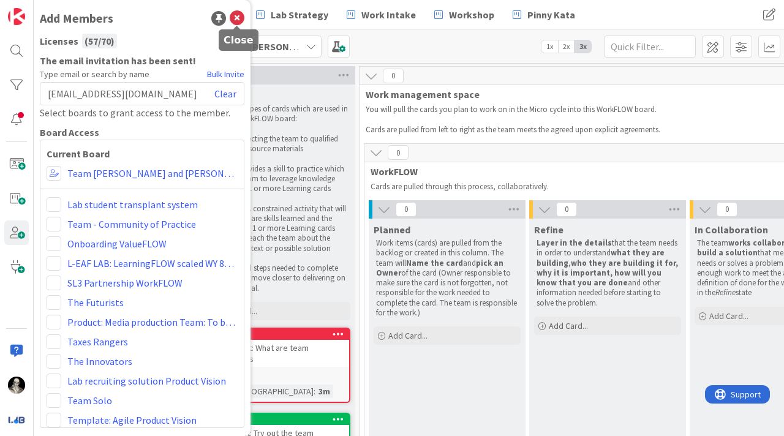
click at [236, 17] on icon at bounding box center [237, 18] width 15 height 15
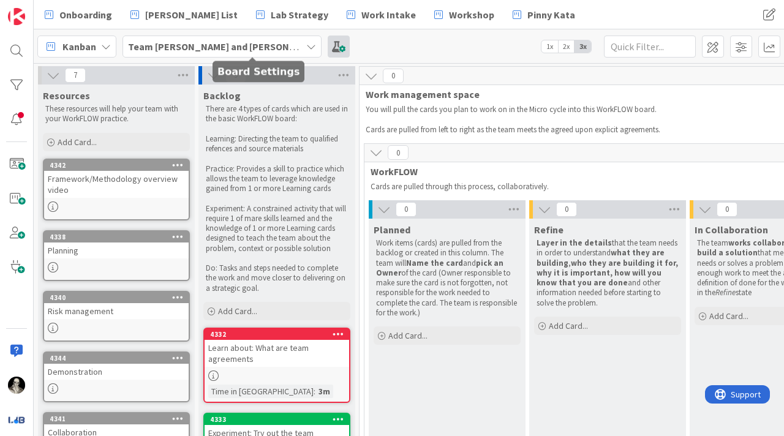
click at [328, 44] on span at bounding box center [339, 47] width 22 height 22
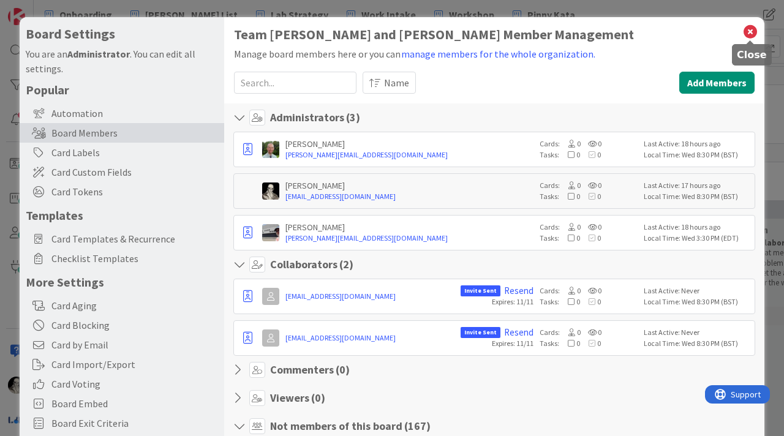
click at [749, 29] on icon at bounding box center [751, 31] width 16 height 17
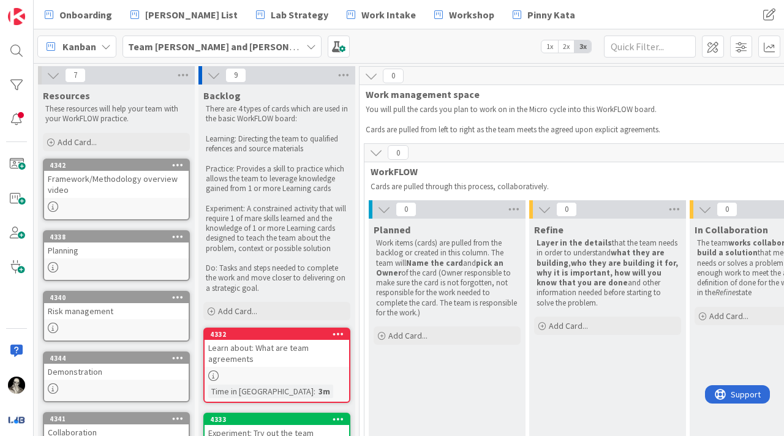
click at [101, 47] on icon at bounding box center [106, 47] width 10 height 10
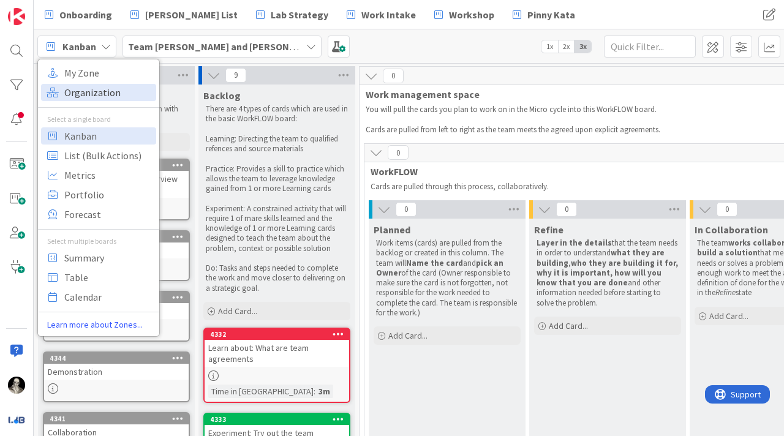
click at [100, 90] on span "Organization" at bounding box center [108, 92] width 88 height 18
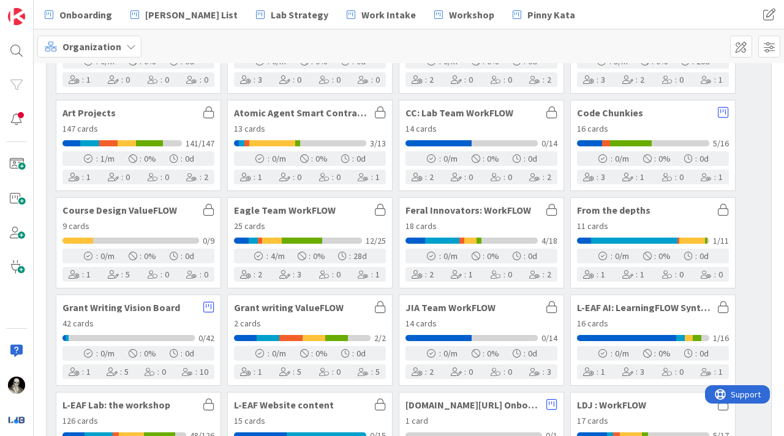
scroll to position [93, 0]
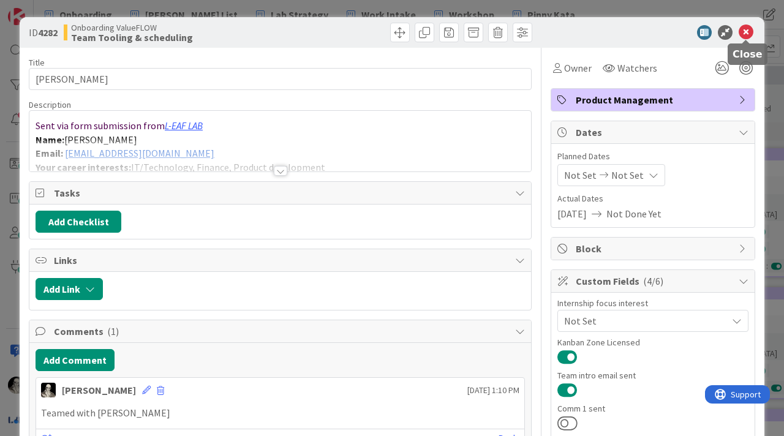
click at [748, 32] on icon at bounding box center [746, 32] width 15 height 15
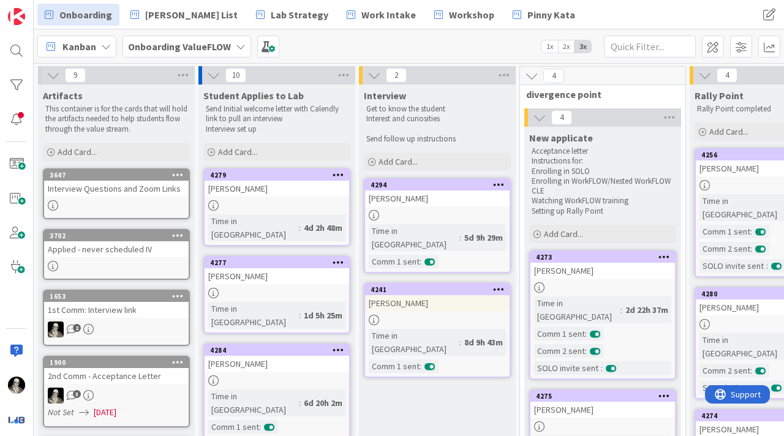
click at [240, 43] on icon at bounding box center [241, 47] width 10 height 10
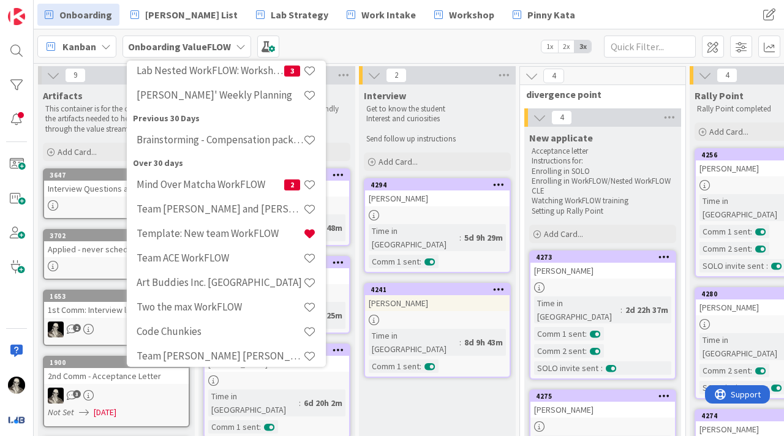
scroll to position [273, 0]
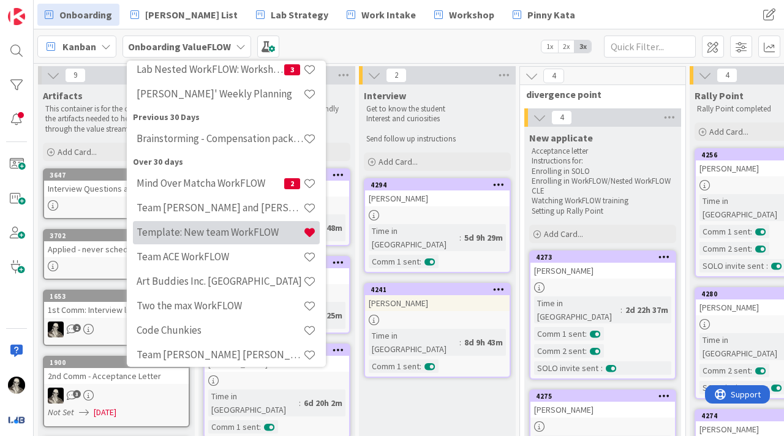
click at [233, 228] on h4 "Template: New team WorkFLOW" at bounding box center [220, 232] width 167 height 12
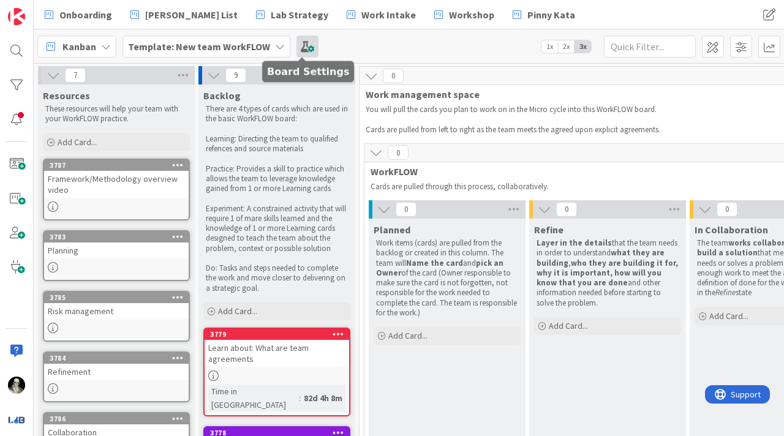
click at [301, 42] on span at bounding box center [308, 47] width 22 height 22
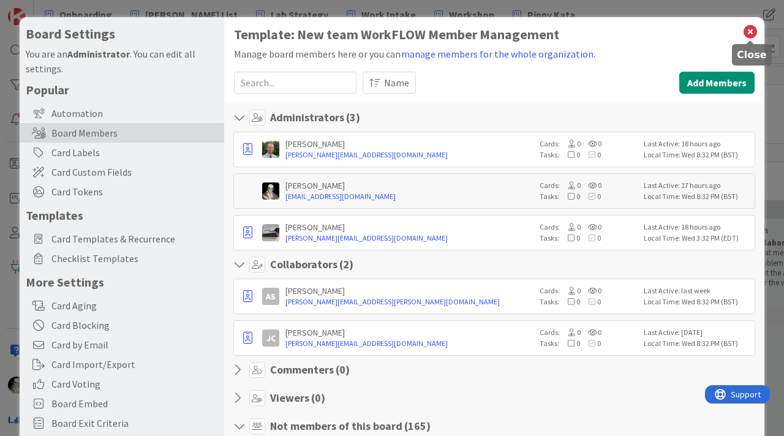
click at [749, 32] on icon at bounding box center [751, 31] width 16 height 17
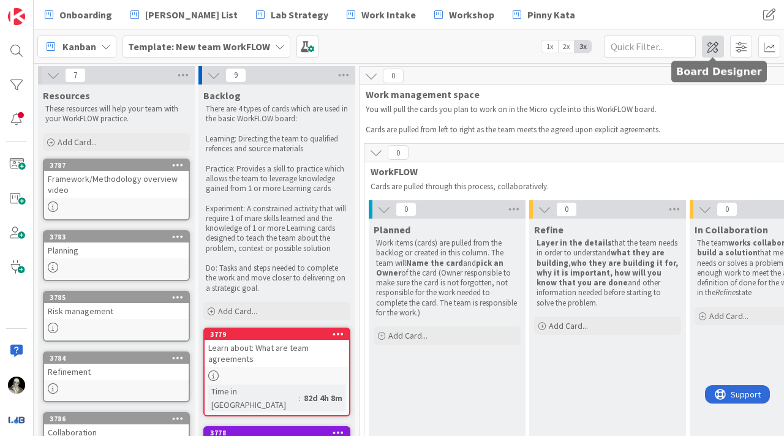
click at [713, 46] on span at bounding box center [713, 47] width 22 height 22
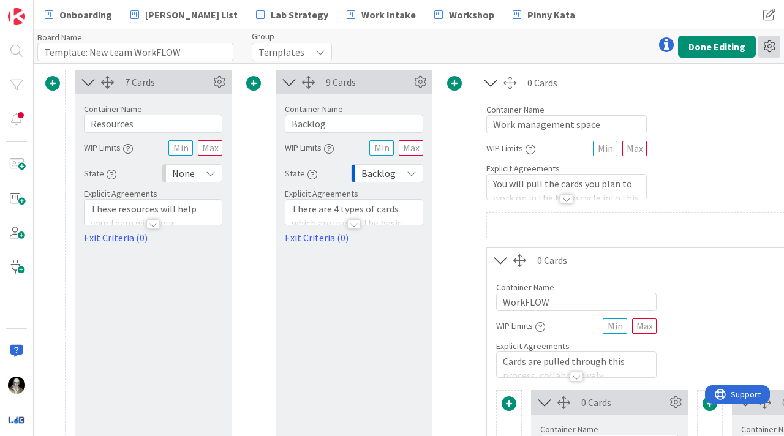
click at [771, 45] on icon at bounding box center [770, 47] width 22 height 22
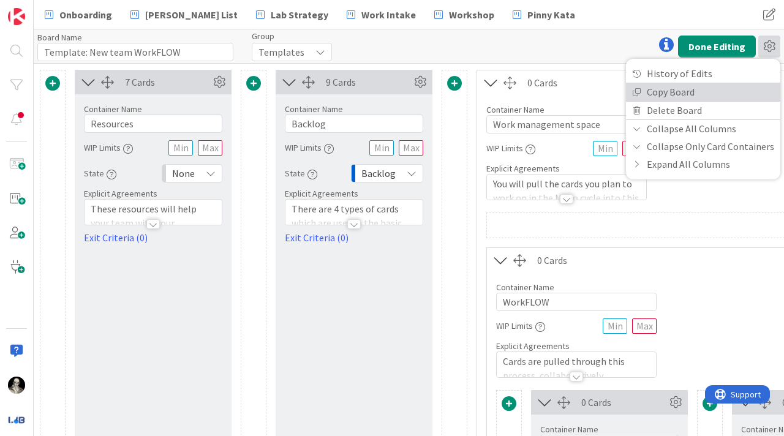
click at [698, 86] on link "Copy Board" at bounding box center [703, 92] width 154 height 18
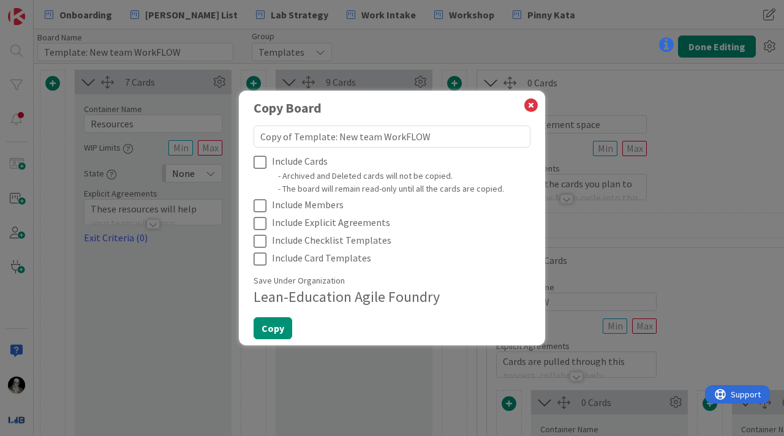
click at [258, 159] on icon at bounding box center [263, 162] width 18 height 15
click at [259, 203] on icon at bounding box center [263, 206] width 18 height 15
click at [259, 220] on icon at bounding box center [263, 223] width 18 height 15
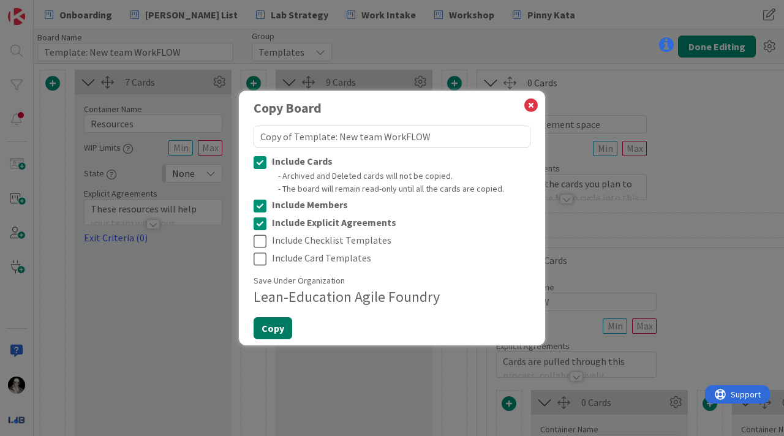
click at [271, 320] on button "Copy" at bounding box center [273, 328] width 39 height 22
type textarea "x"
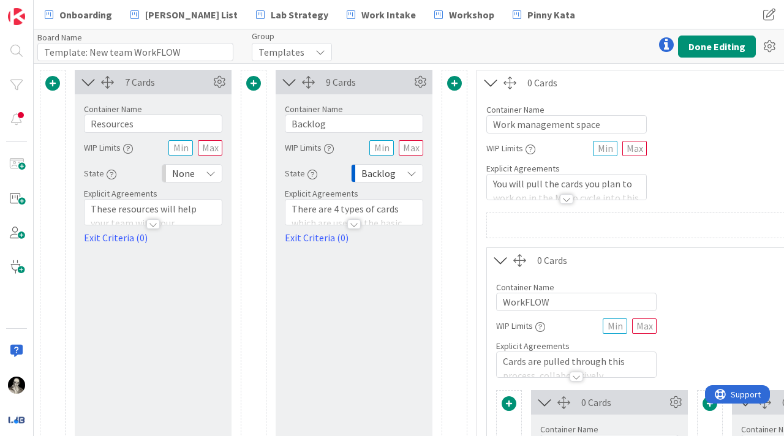
type input "Copy of Template: New team WorkFLOW"
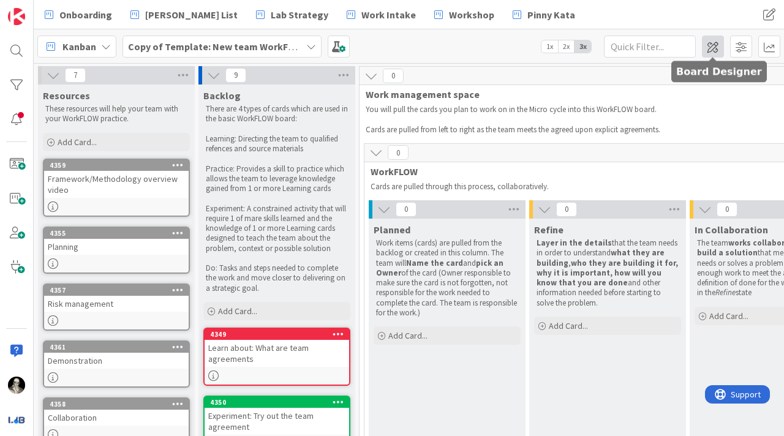
click at [711, 50] on span at bounding box center [713, 47] width 22 height 22
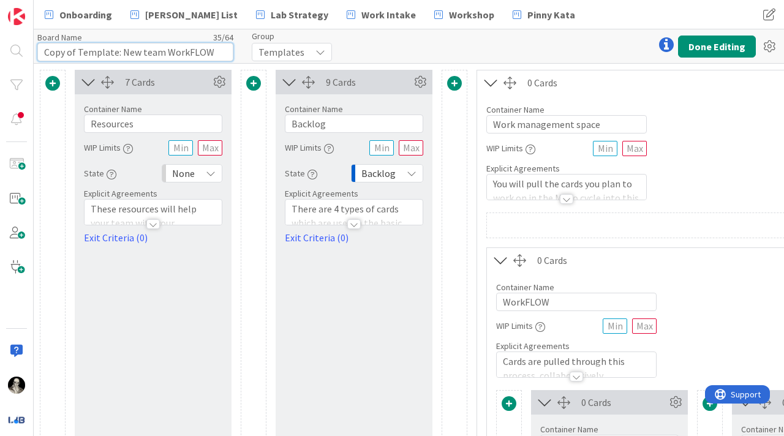
drag, startPoint x: 216, startPoint y: 52, endPoint x: 29, endPoint y: 51, distance: 186.9
click at [29, 51] on div "Onboarding Pinchas List Lab Strategy Work Intake Workshop Pinny Kata Onboarding…" at bounding box center [392, 218] width 784 height 436
type input "Team Sambhav and Grecia"
click at [319, 48] on icon at bounding box center [321, 52] width 10 height 10
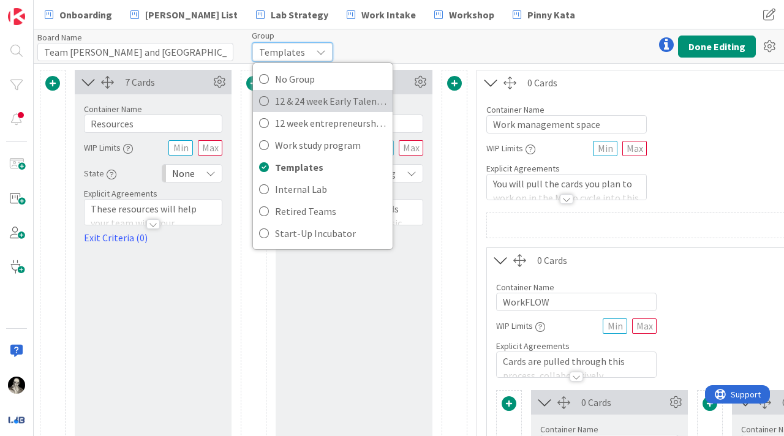
click at [316, 96] on span "12 & 24 week Early Talent incu." at bounding box center [331, 101] width 112 height 18
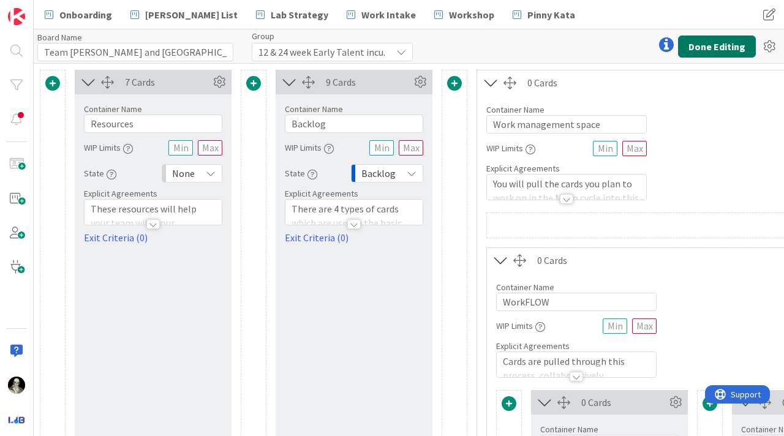
click at [722, 41] on button "Done Editing" at bounding box center [717, 47] width 78 height 22
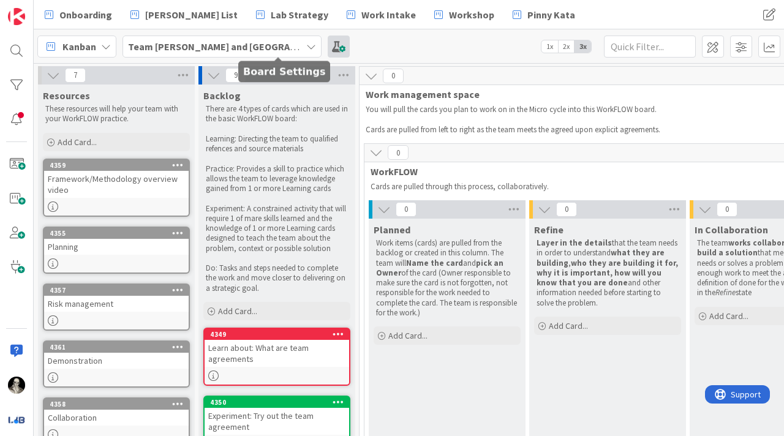
click at [328, 44] on span at bounding box center [339, 47] width 22 height 22
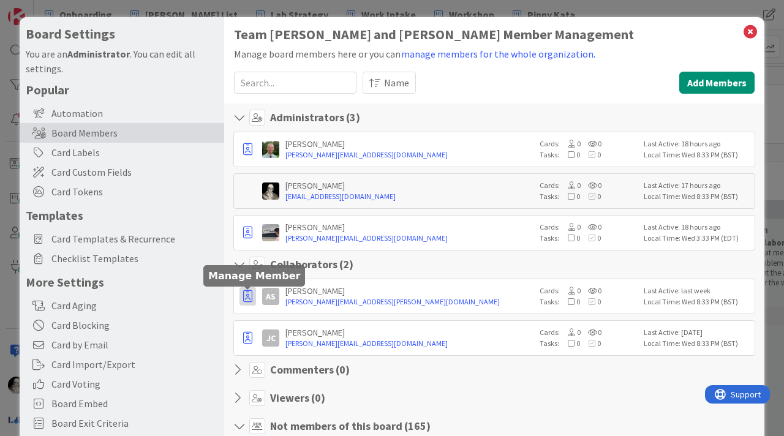
click at [250, 292] on icon "button" at bounding box center [247, 296] width 9 height 12
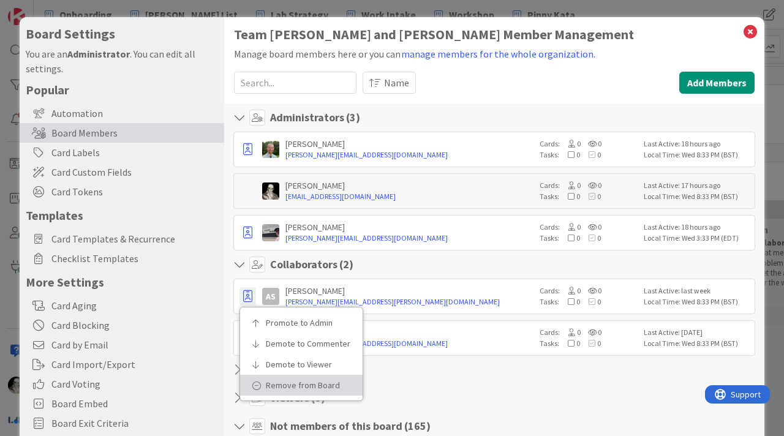
click at [279, 385] on p "Remove from Board" at bounding box center [306, 385] width 80 height 9
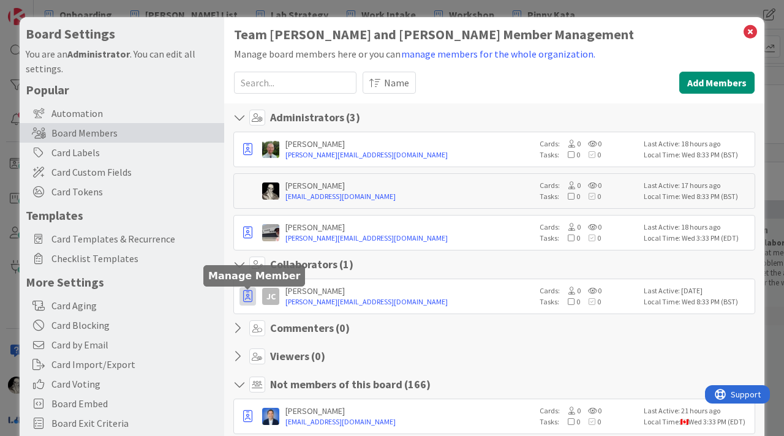
click at [248, 296] on icon "button" at bounding box center [247, 296] width 9 height 12
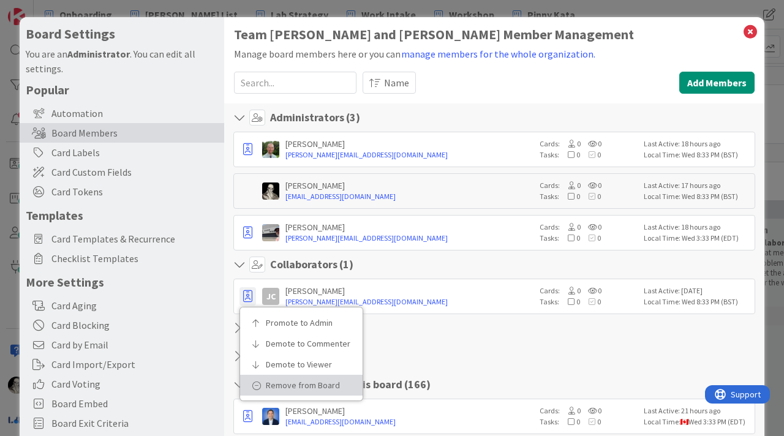
click at [283, 381] on p "Remove from Board" at bounding box center [306, 385] width 80 height 9
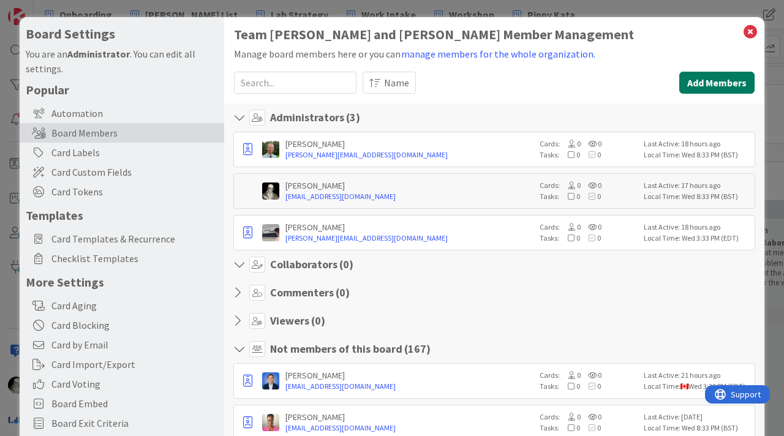
click at [705, 85] on button "Add Members" at bounding box center [716, 83] width 75 height 22
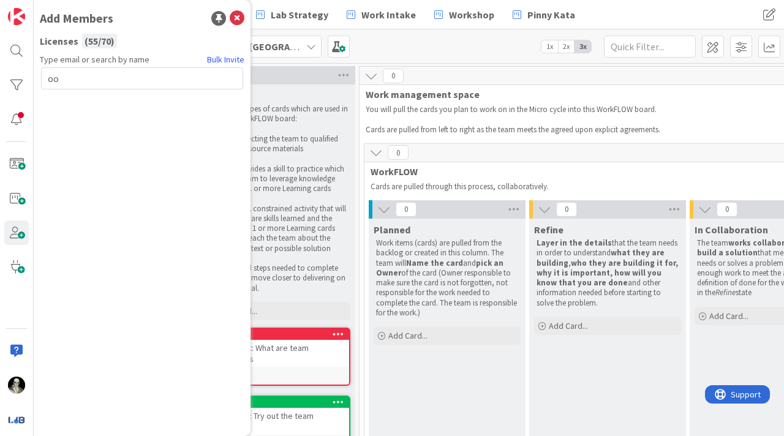
type input "o"
click at [109, 75] on input "text" at bounding box center [142, 78] width 202 height 22
paste input "[EMAIL_ADDRESS][DOMAIN_NAME]"
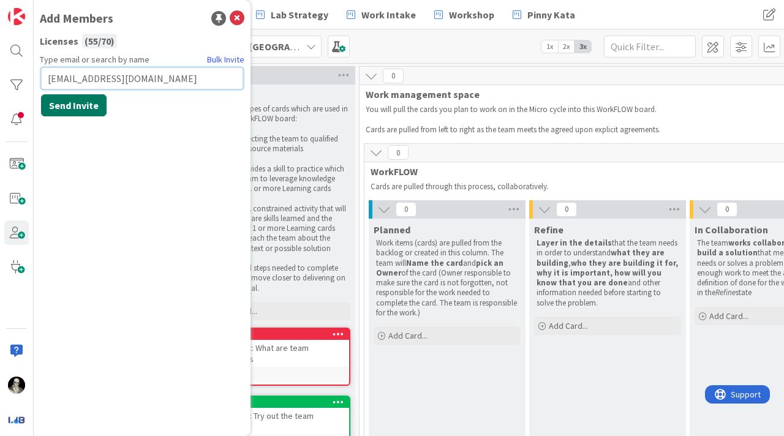
type input "[EMAIL_ADDRESS][DOMAIN_NAME]"
click at [80, 101] on button "Send Invite" at bounding box center [74, 105] width 66 height 22
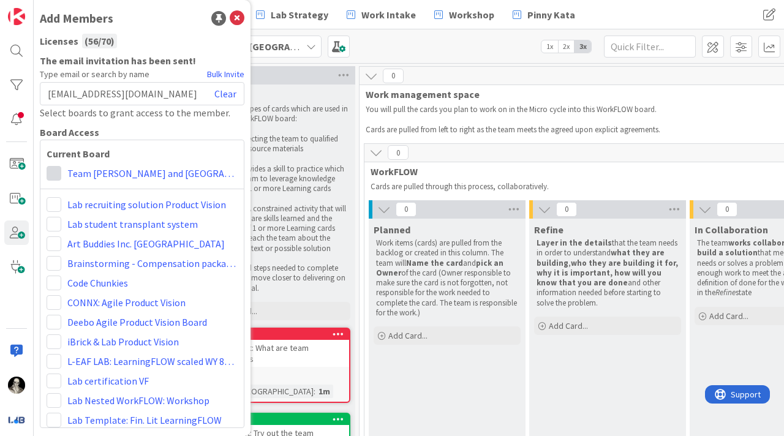
click at [55, 170] on span at bounding box center [54, 173] width 15 height 15
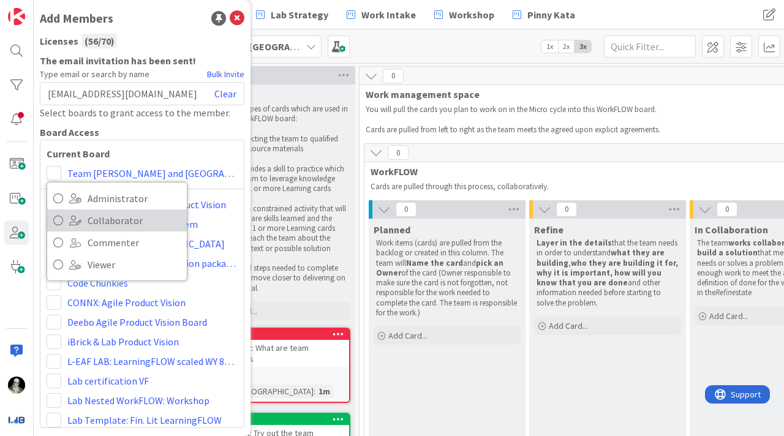
click at [55, 218] on icon at bounding box center [58, 220] width 10 height 18
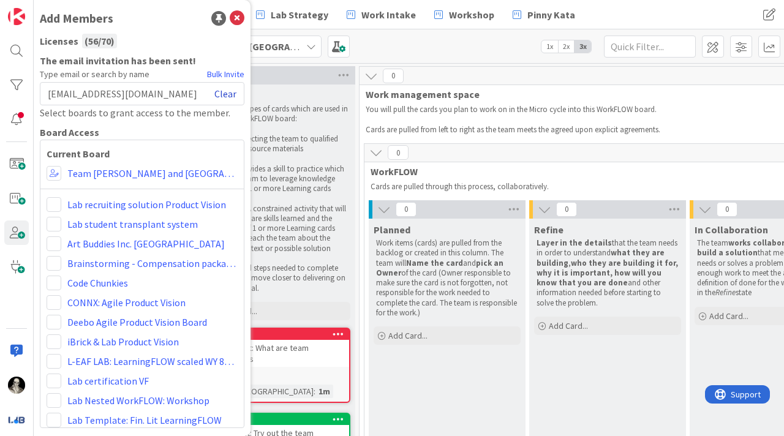
click at [228, 90] on link "Clear" at bounding box center [225, 93] width 22 height 15
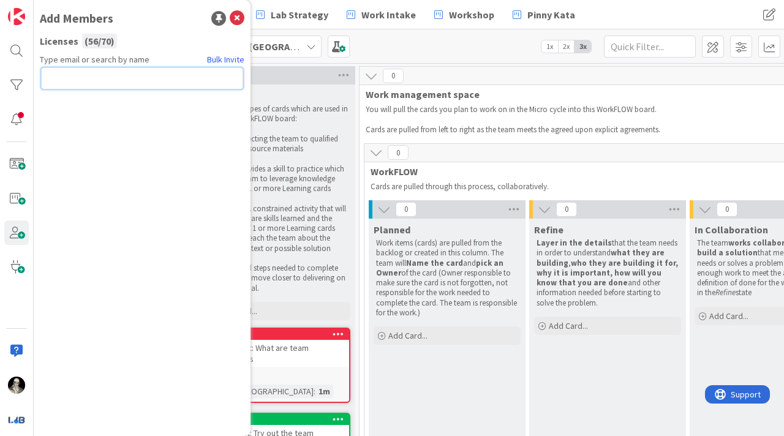
click at [114, 74] on input "text" at bounding box center [142, 78] width 202 height 22
paste input "[EMAIL_ADDRESS][DOMAIN_NAME]"
type input "[EMAIL_ADDRESS][DOMAIN_NAME]"
click at [78, 102] on button "Send Invite" at bounding box center [74, 105] width 66 height 22
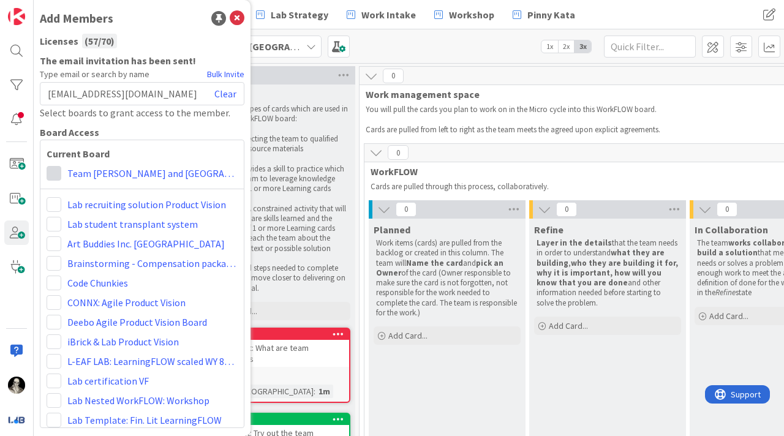
click at [57, 169] on span at bounding box center [54, 173] width 15 height 15
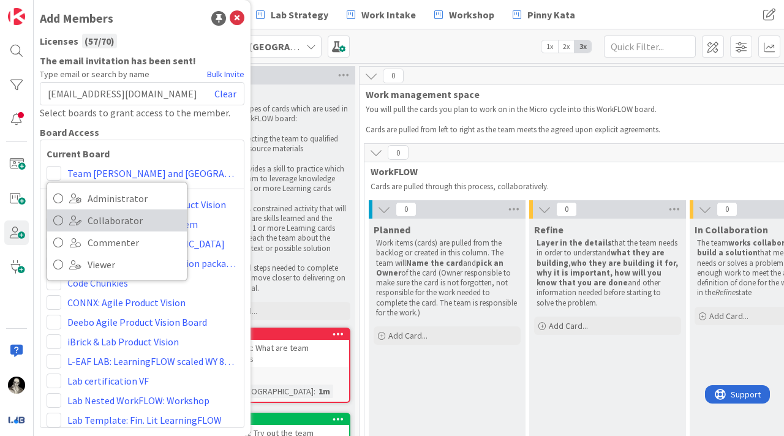
click at [64, 218] on link "Collaborator" at bounding box center [117, 221] width 140 height 22
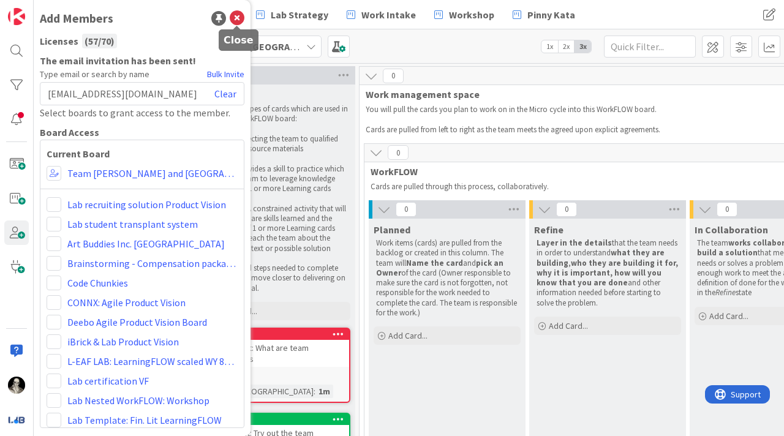
click at [240, 13] on icon at bounding box center [237, 18] width 15 height 15
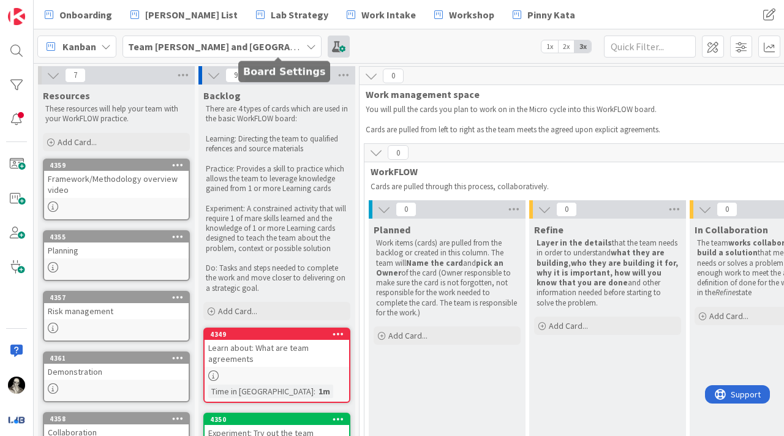
click at [328, 47] on span at bounding box center [339, 47] width 22 height 22
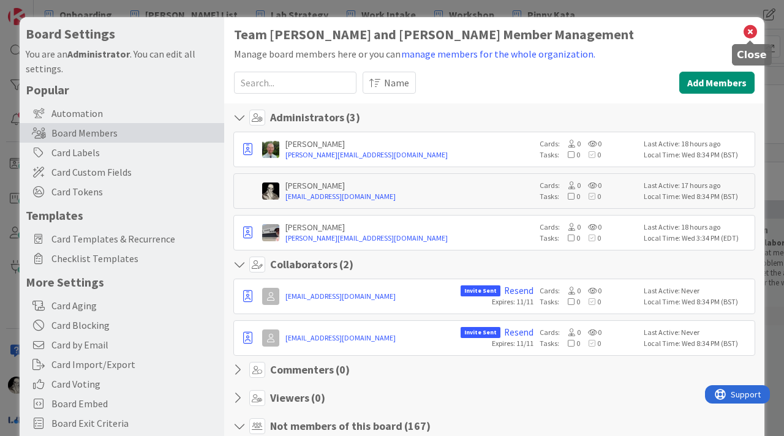
click at [747, 30] on icon at bounding box center [751, 31] width 16 height 17
